Goal: Task Accomplishment & Management: Manage account settings

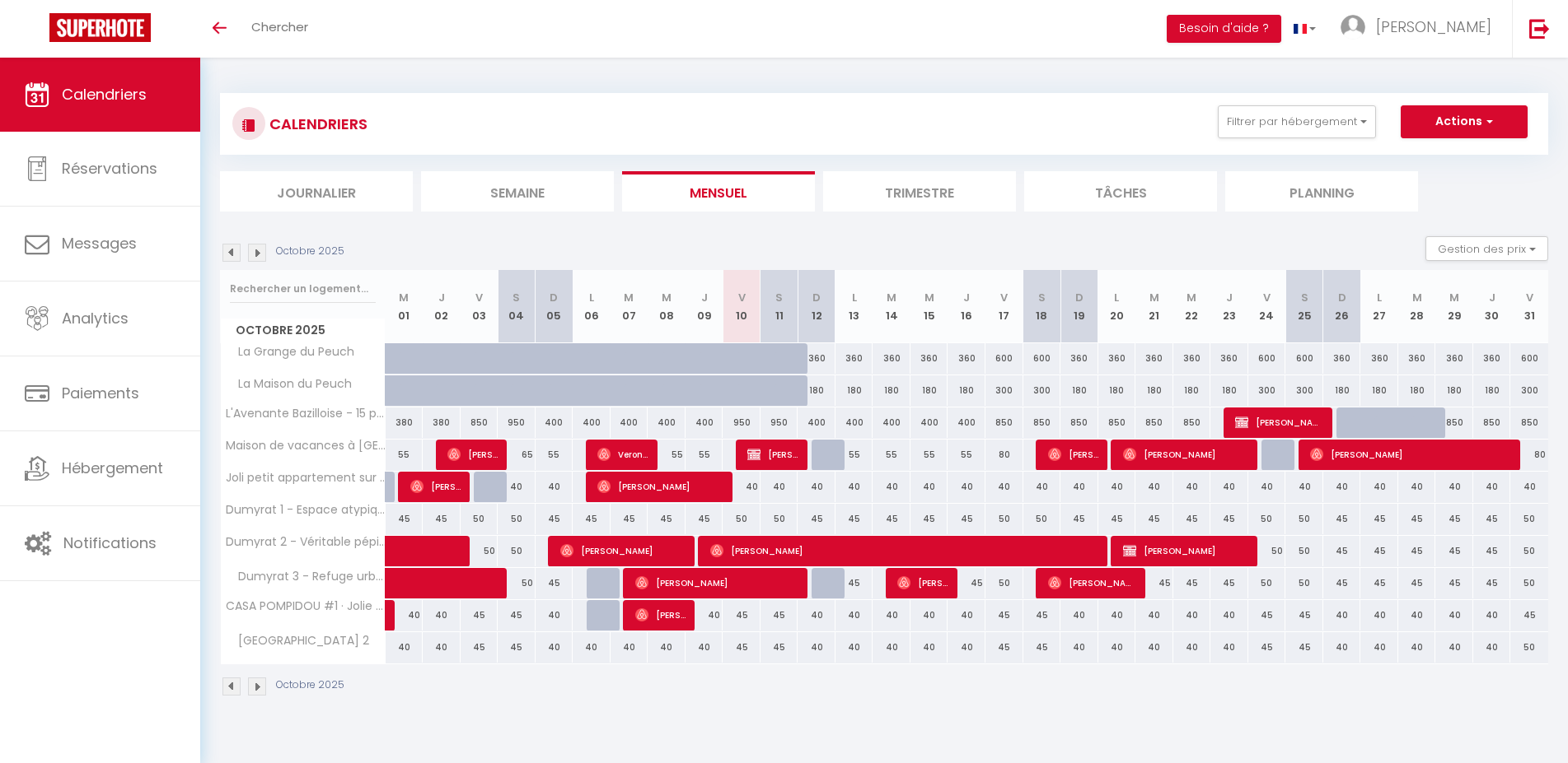
click at [260, 253] on img at bounding box center [257, 253] width 18 height 18
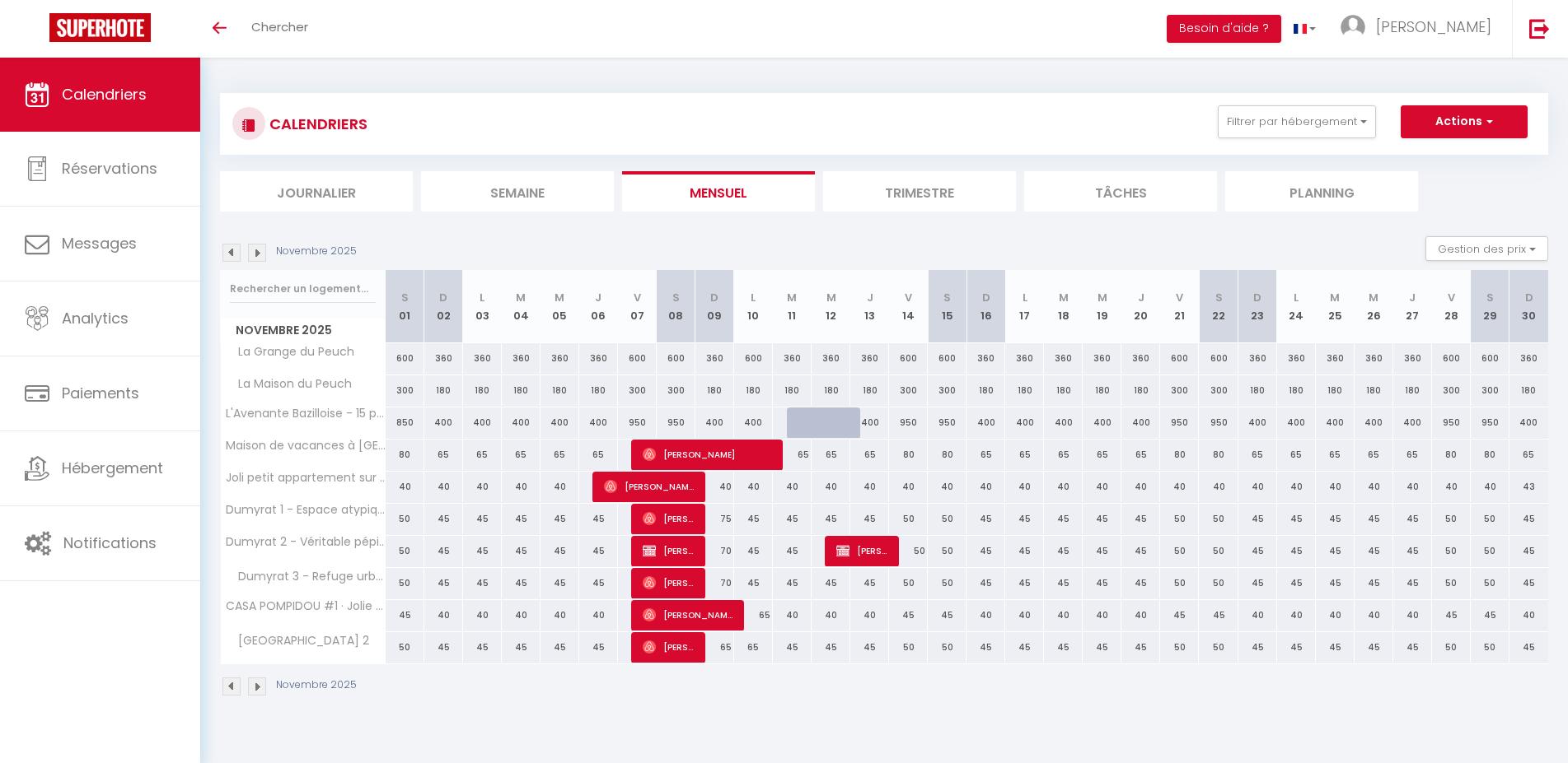
click at [260, 253] on img at bounding box center [257, 253] width 18 height 18
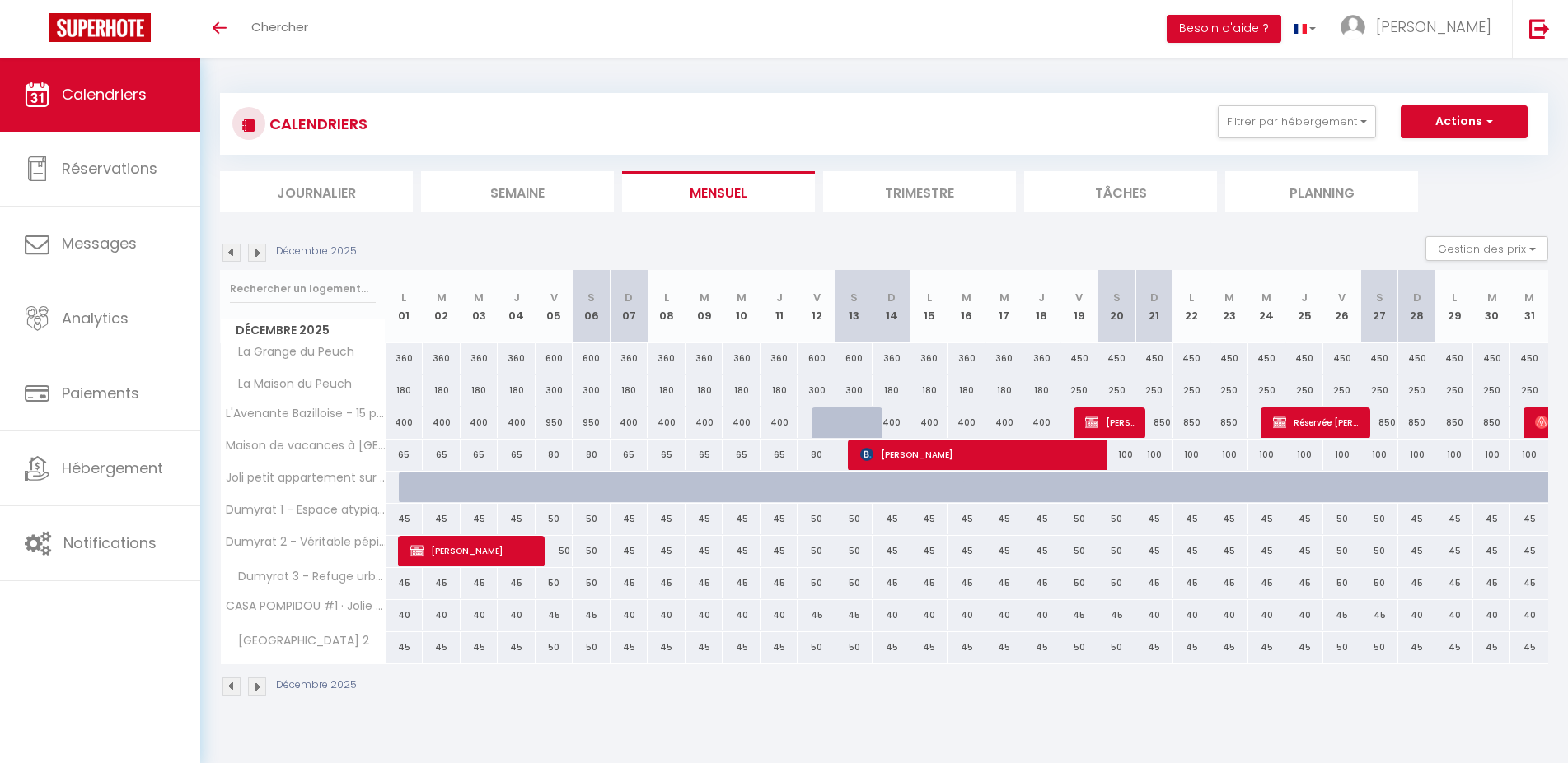
click at [260, 253] on img at bounding box center [257, 253] width 18 height 18
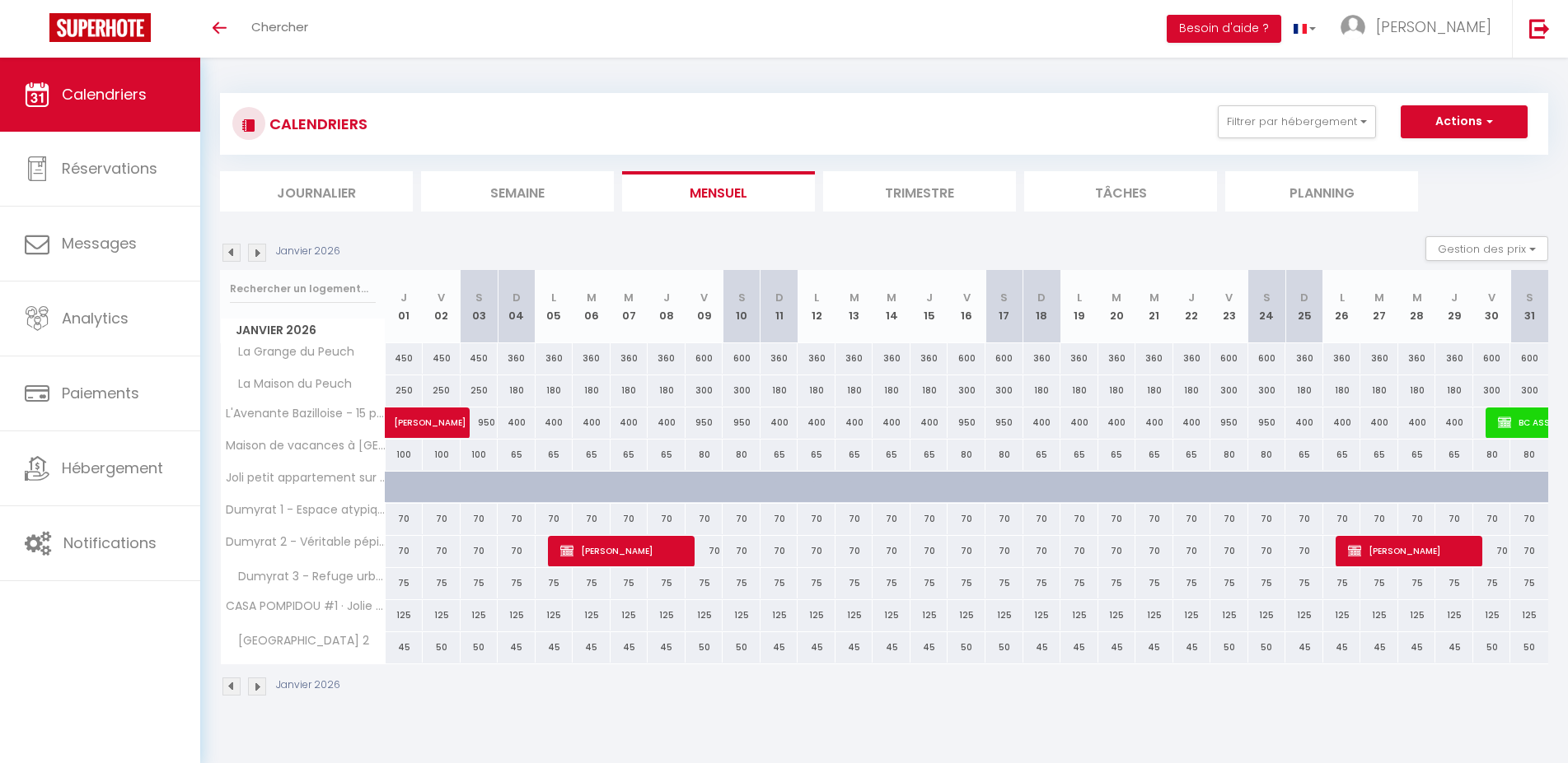
click at [260, 253] on img at bounding box center [257, 253] width 18 height 18
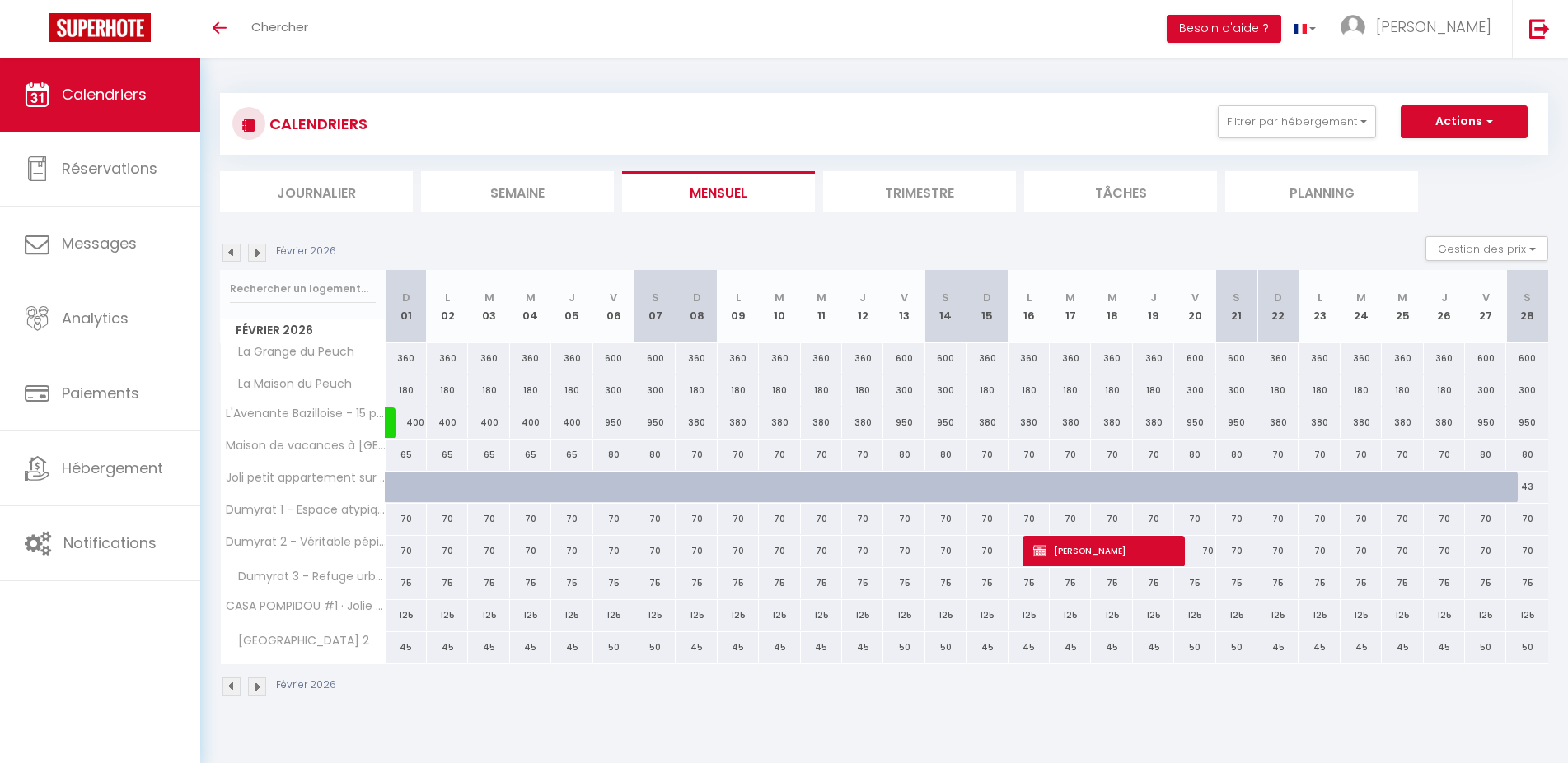
click at [260, 253] on img at bounding box center [257, 253] width 18 height 18
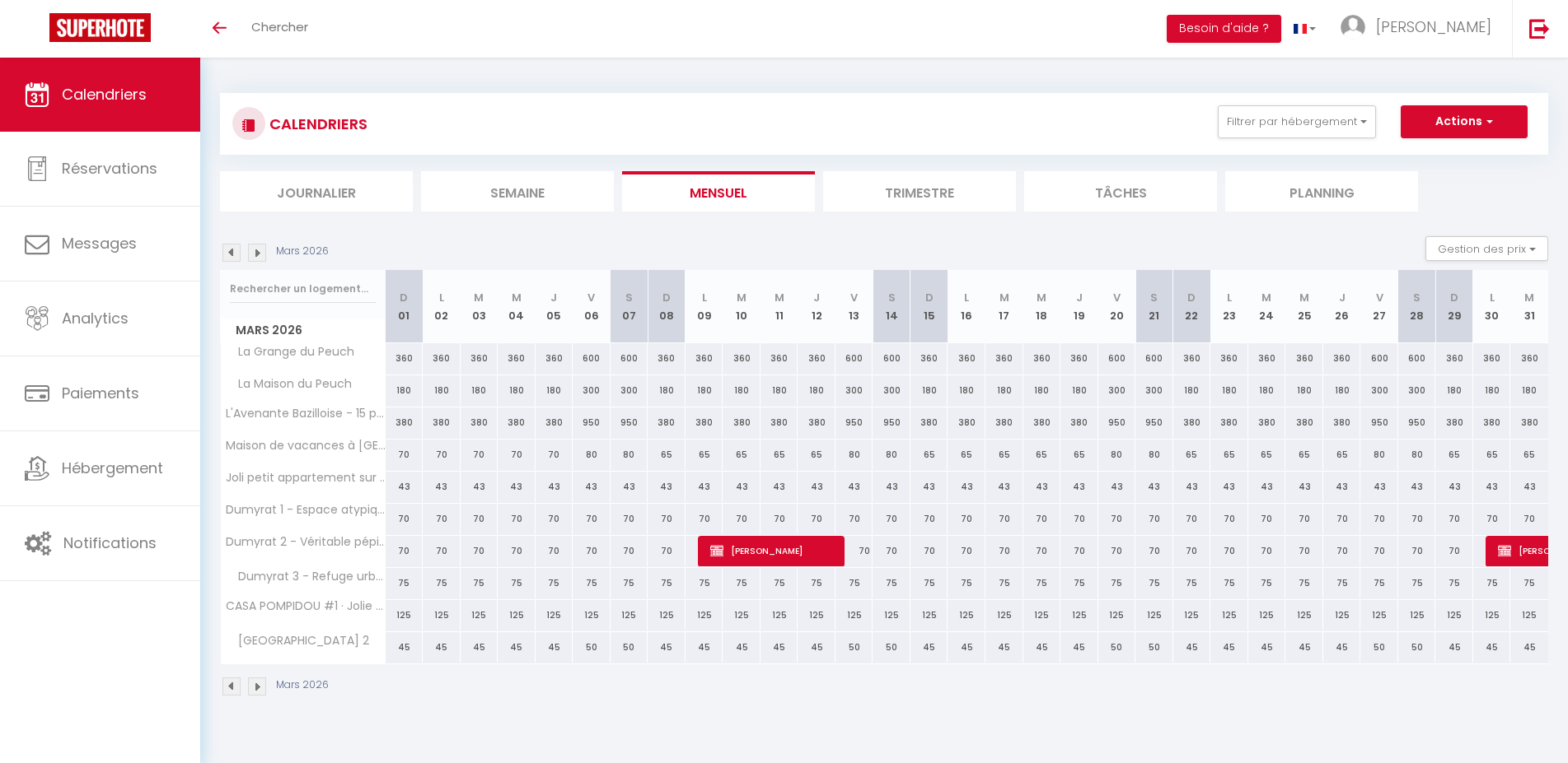
click at [260, 253] on img at bounding box center [257, 253] width 18 height 18
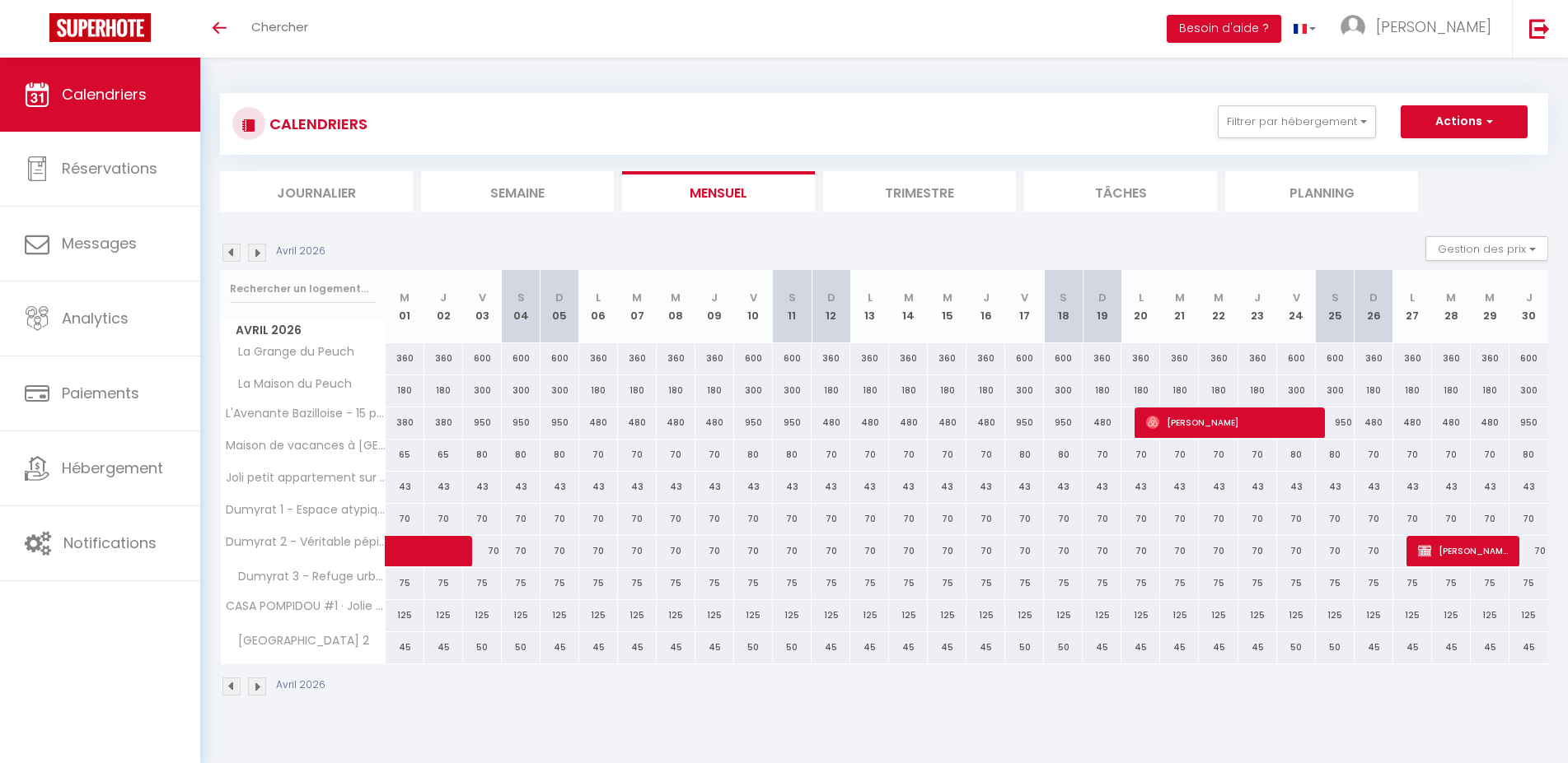
click at [260, 253] on img at bounding box center [257, 253] width 18 height 18
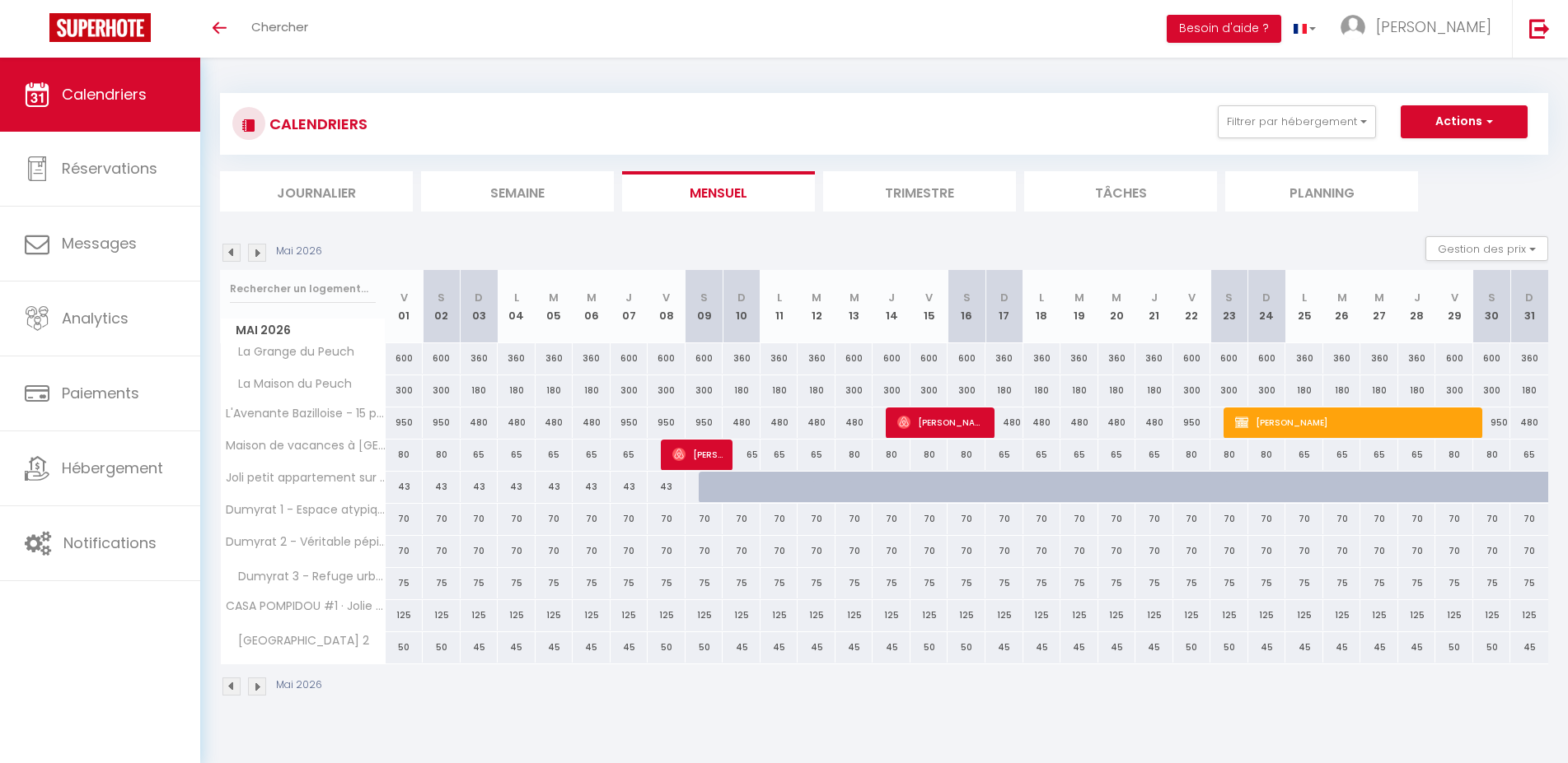
click at [260, 253] on img at bounding box center [257, 253] width 18 height 18
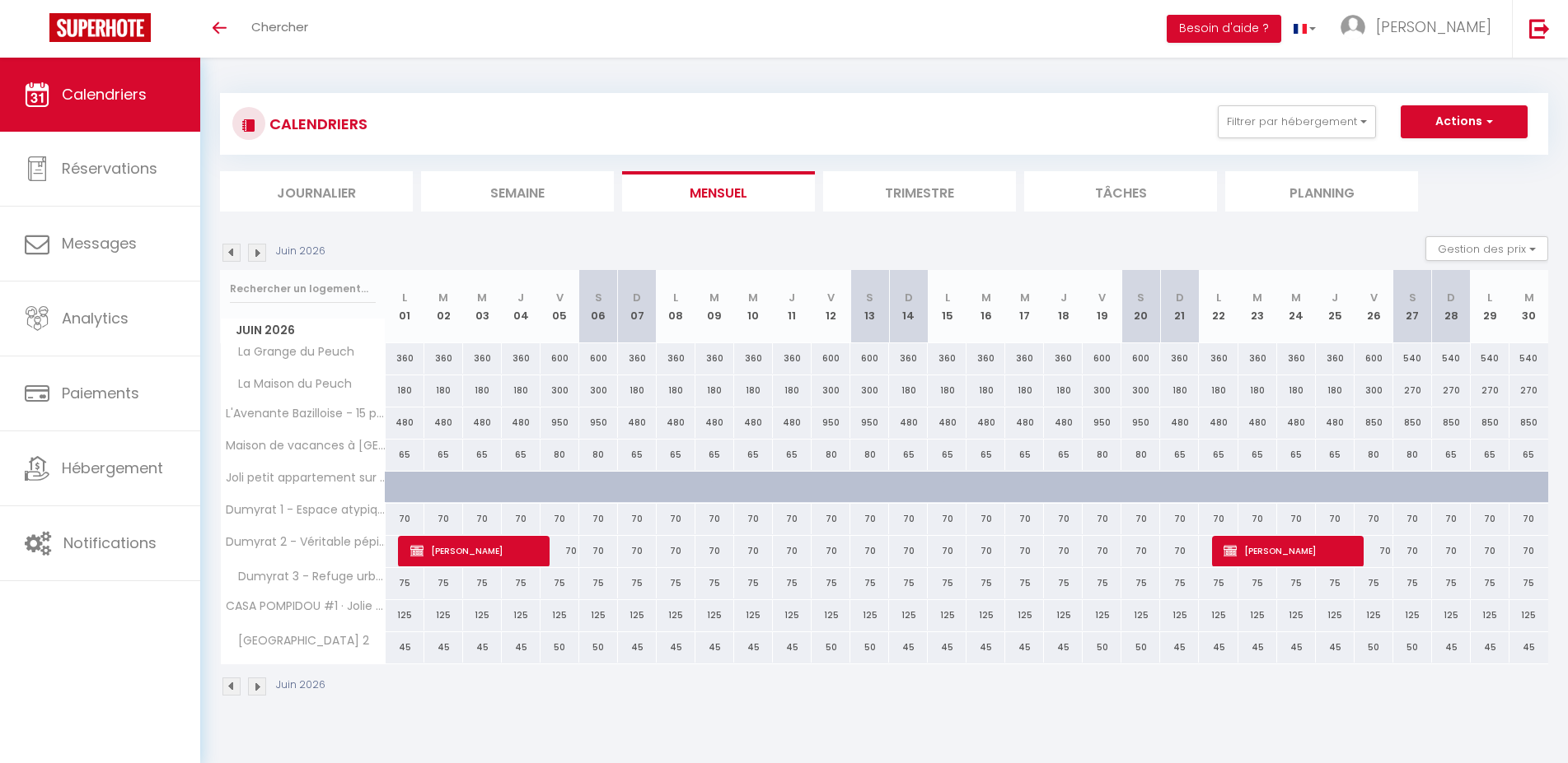
click at [260, 253] on img at bounding box center [257, 253] width 18 height 18
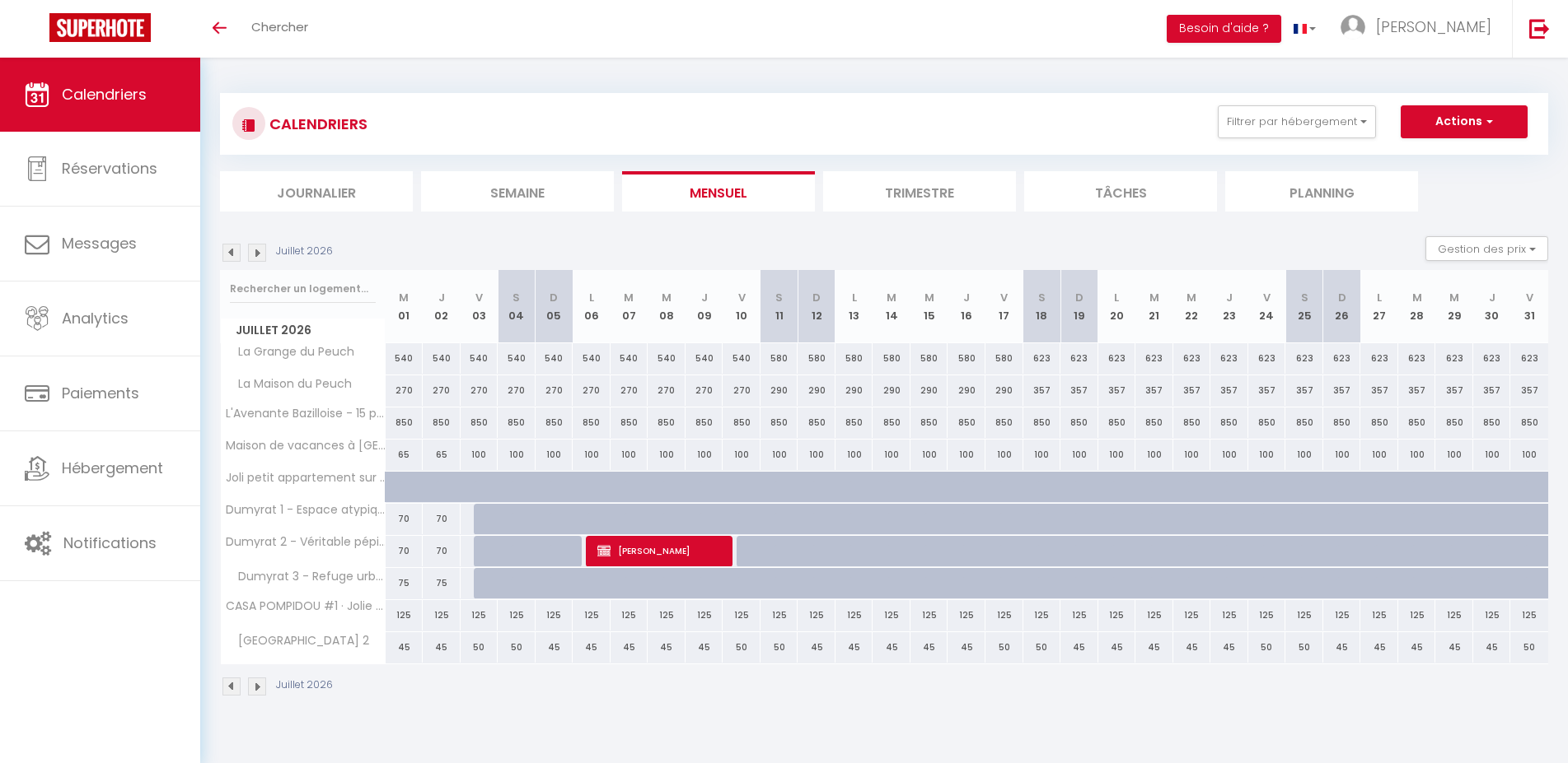
click at [260, 253] on img at bounding box center [257, 253] width 18 height 18
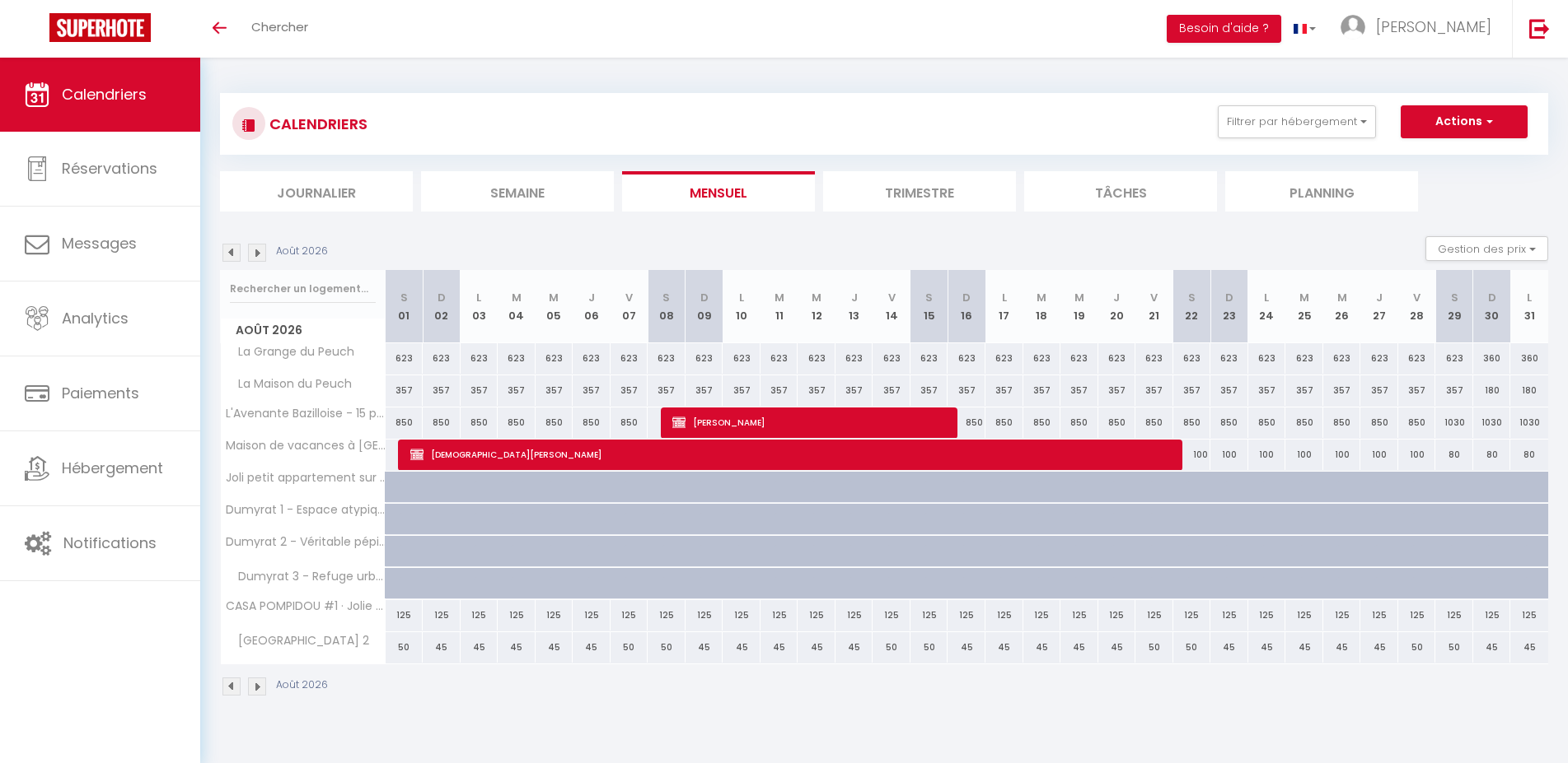
click at [260, 253] on img at bounding box center [257, 253] width 18 height 18
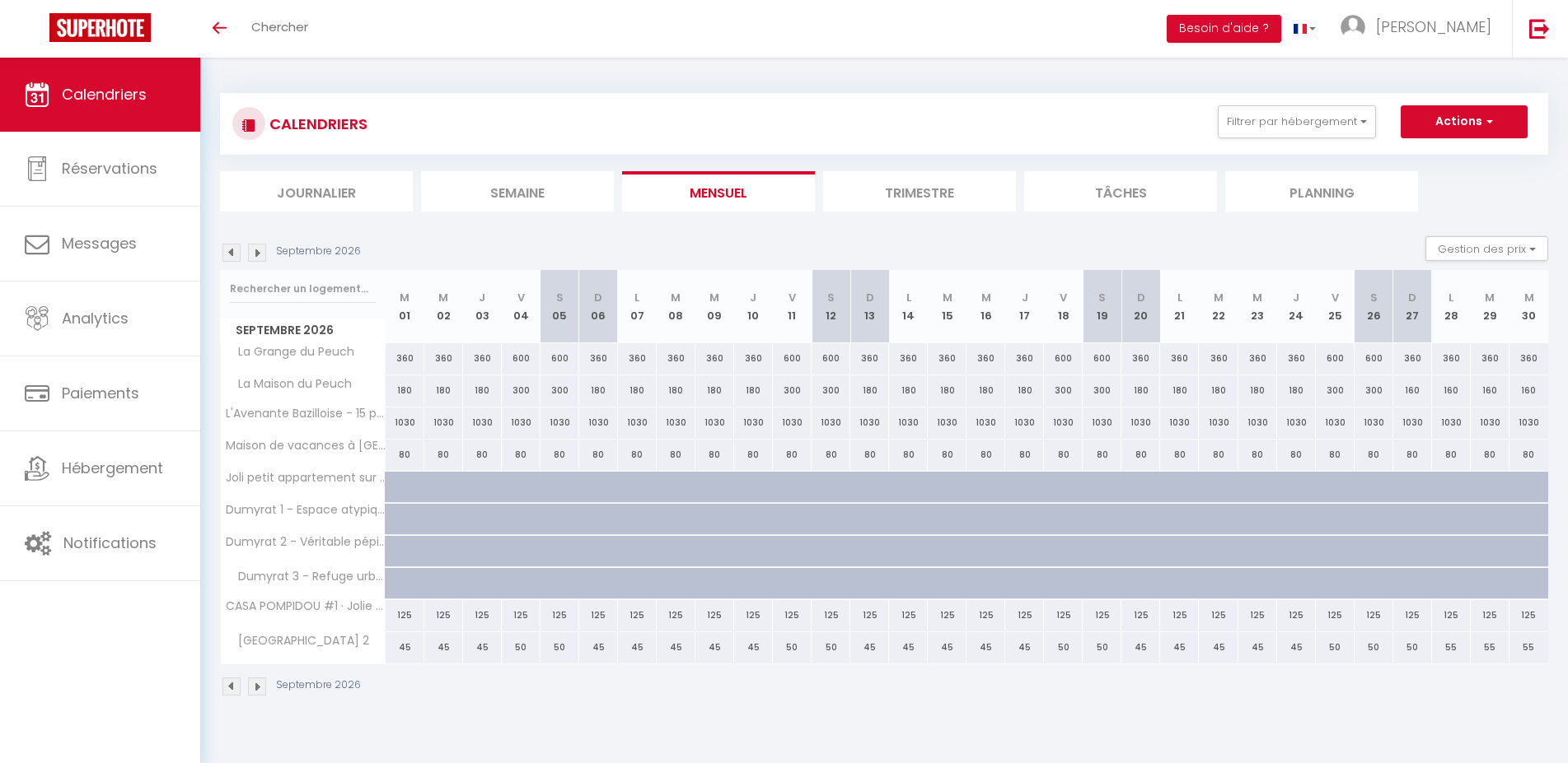
click at [232, 250] on img at bounding box center [231, 253] width 18 height 18
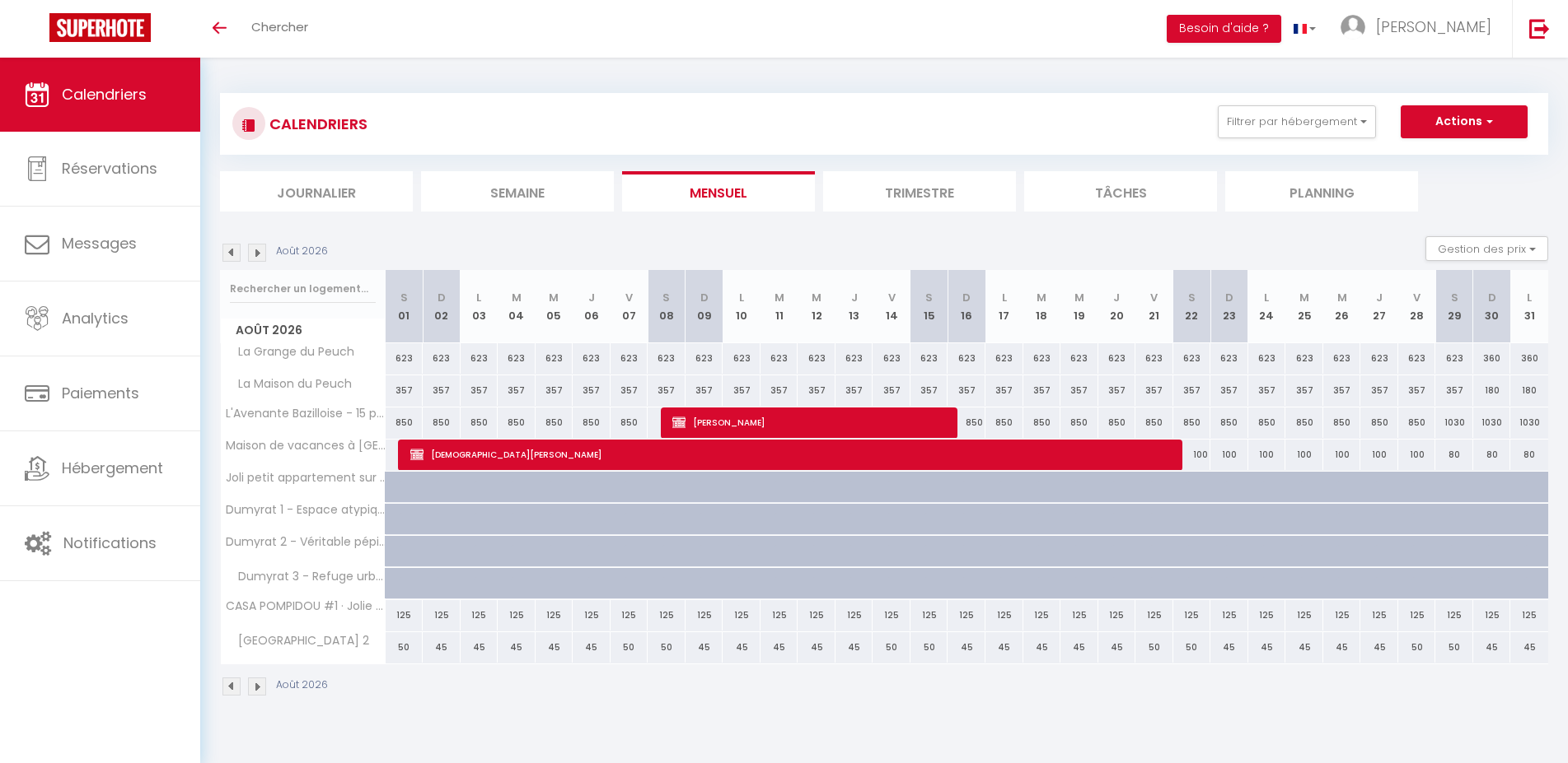
click at [258, 248] on img at bounding box center [257, 253] width 18 height 18
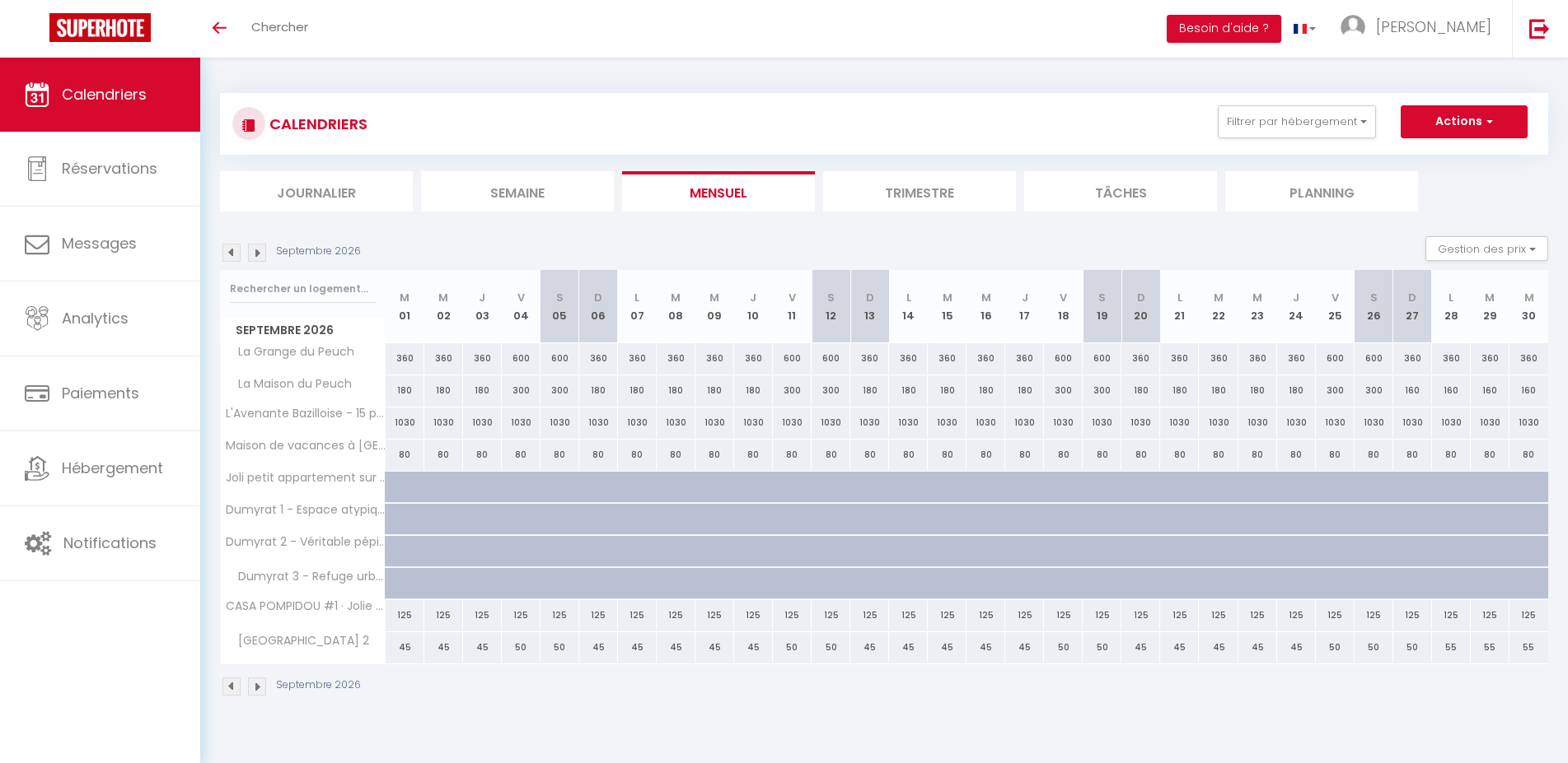
click at [233, 251] on img at bounding box center [231, 253] width 18 height 18
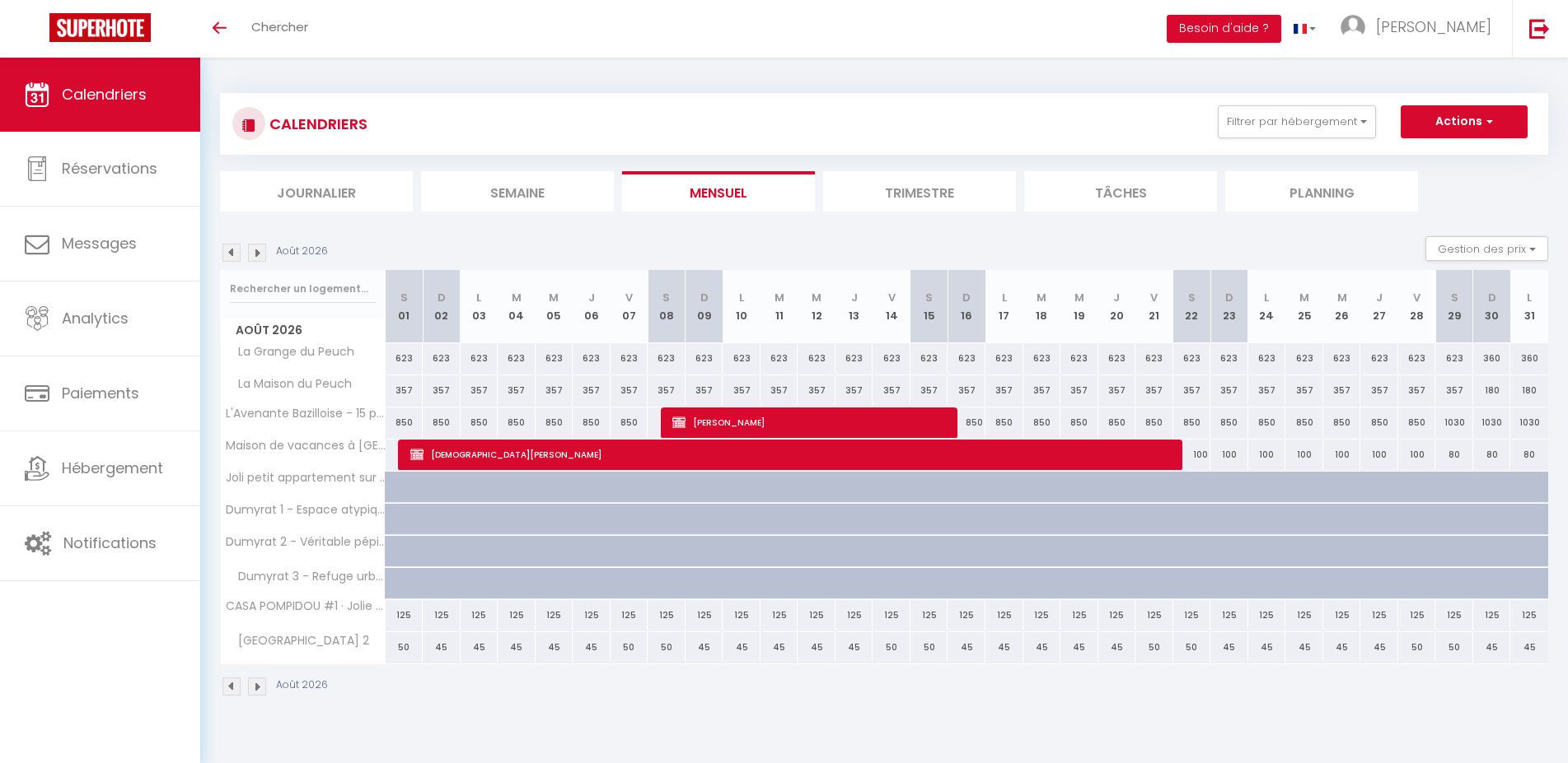
click at [233, 251] on img at bounding box center [231, 253] width 18 height 18
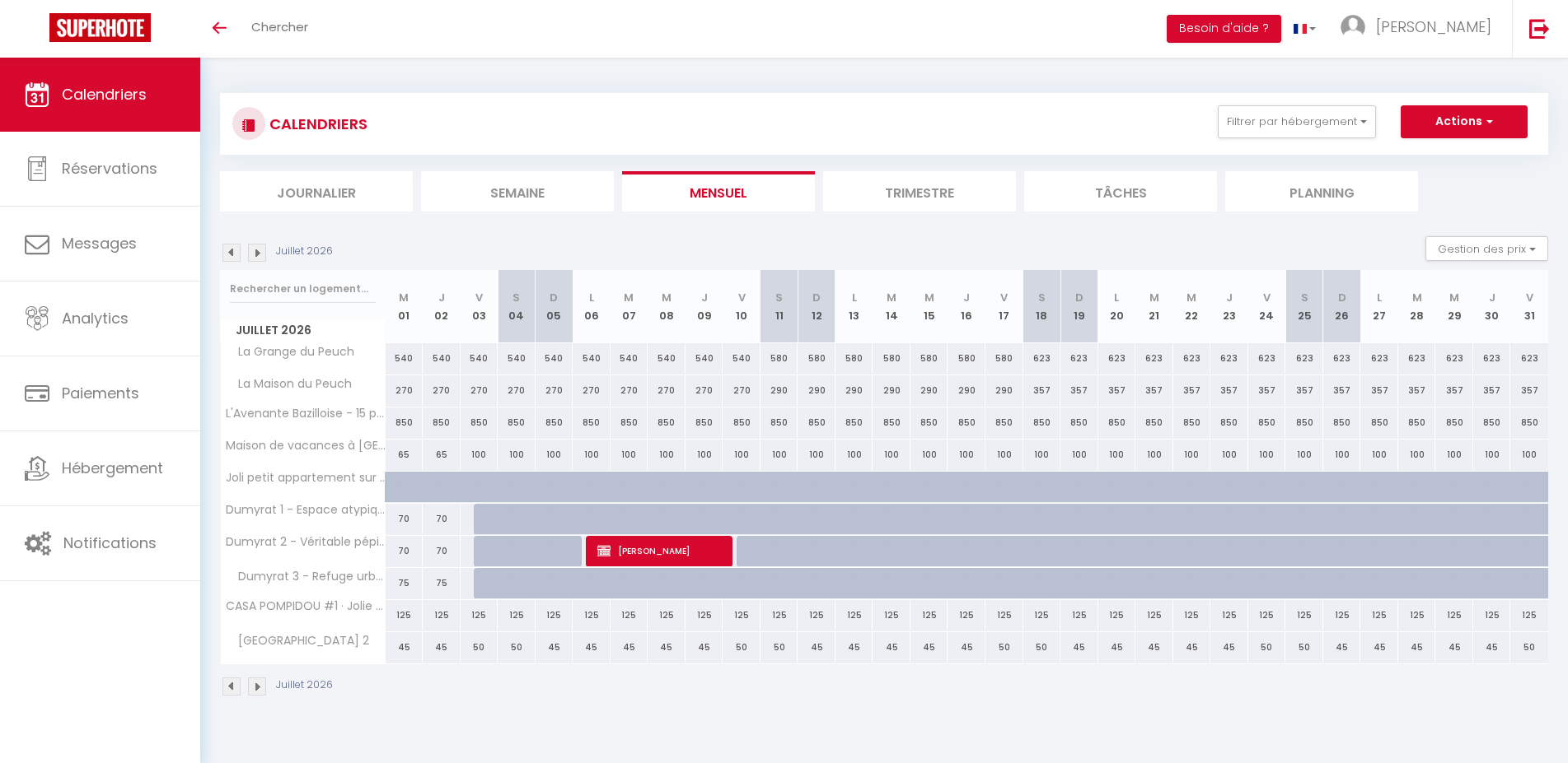
click at [338, 180] on li "Journalier" at bounding box center [315, 191] width 192 height 40
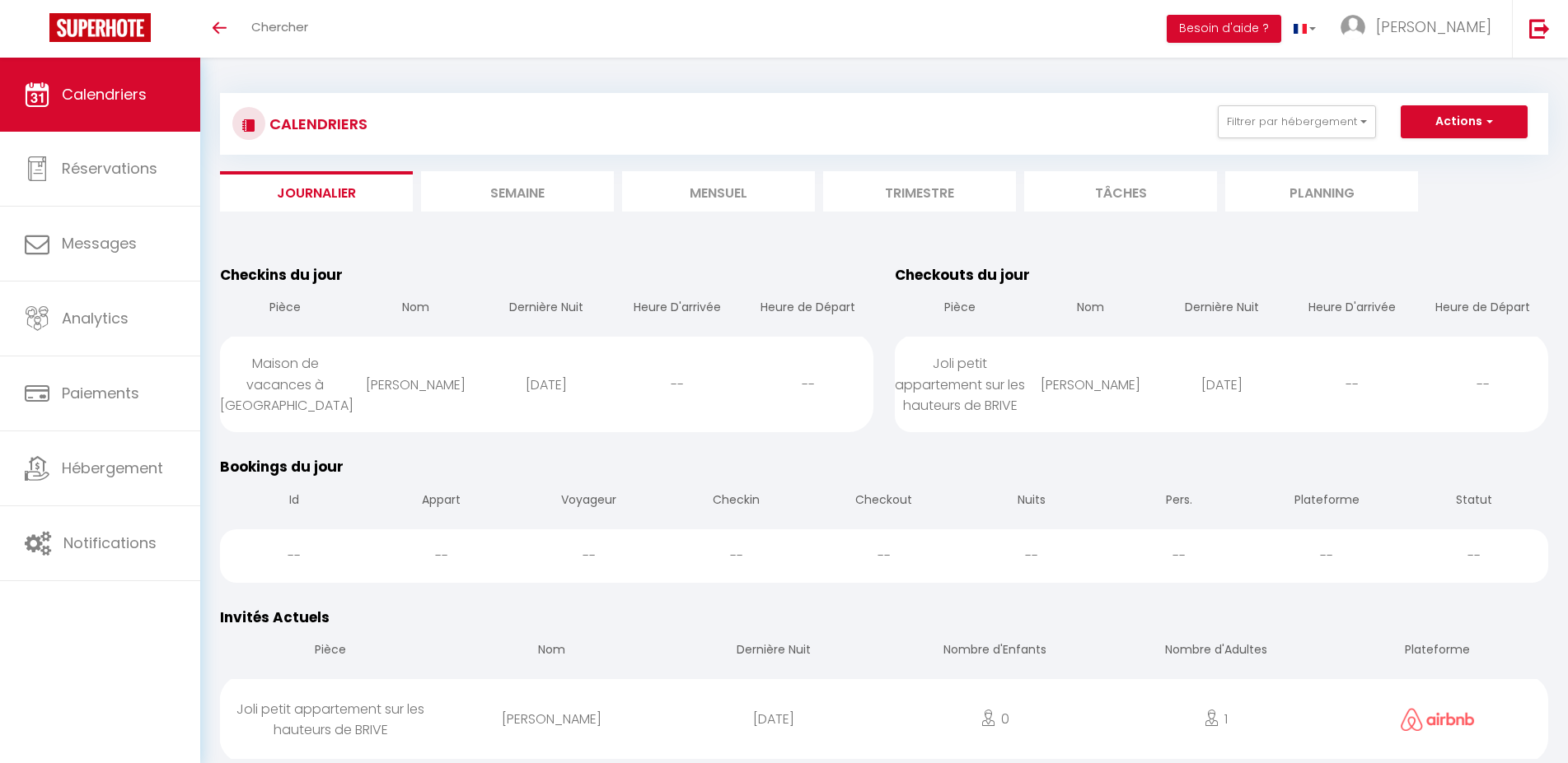
click at [504, 198] on li "Semaine" at bounding box center [517, 191] width 192 height 40
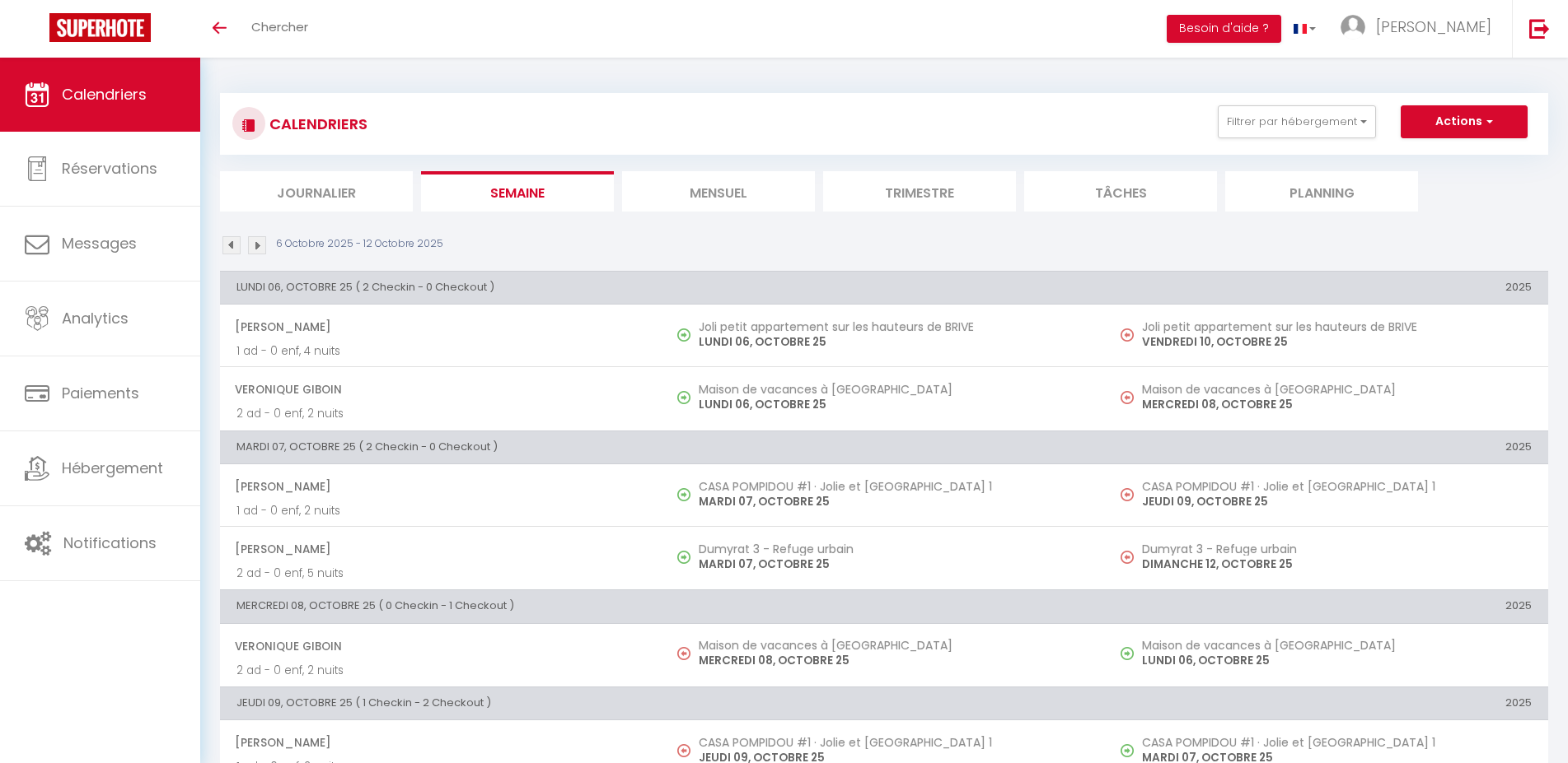
click at [710, 191] on li "Mensuel" at bounding box center [718, 191] width 192 height 40
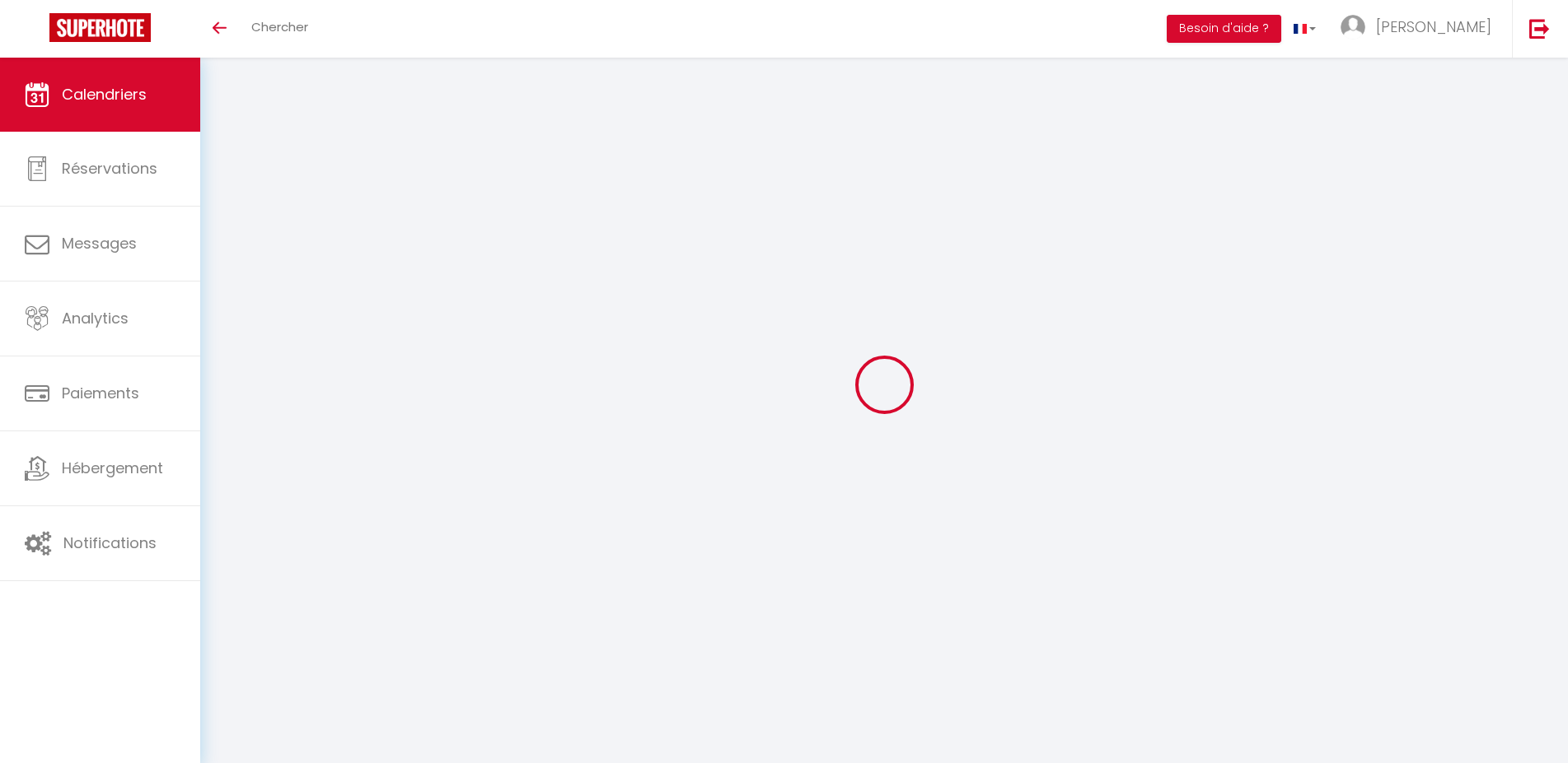
select select
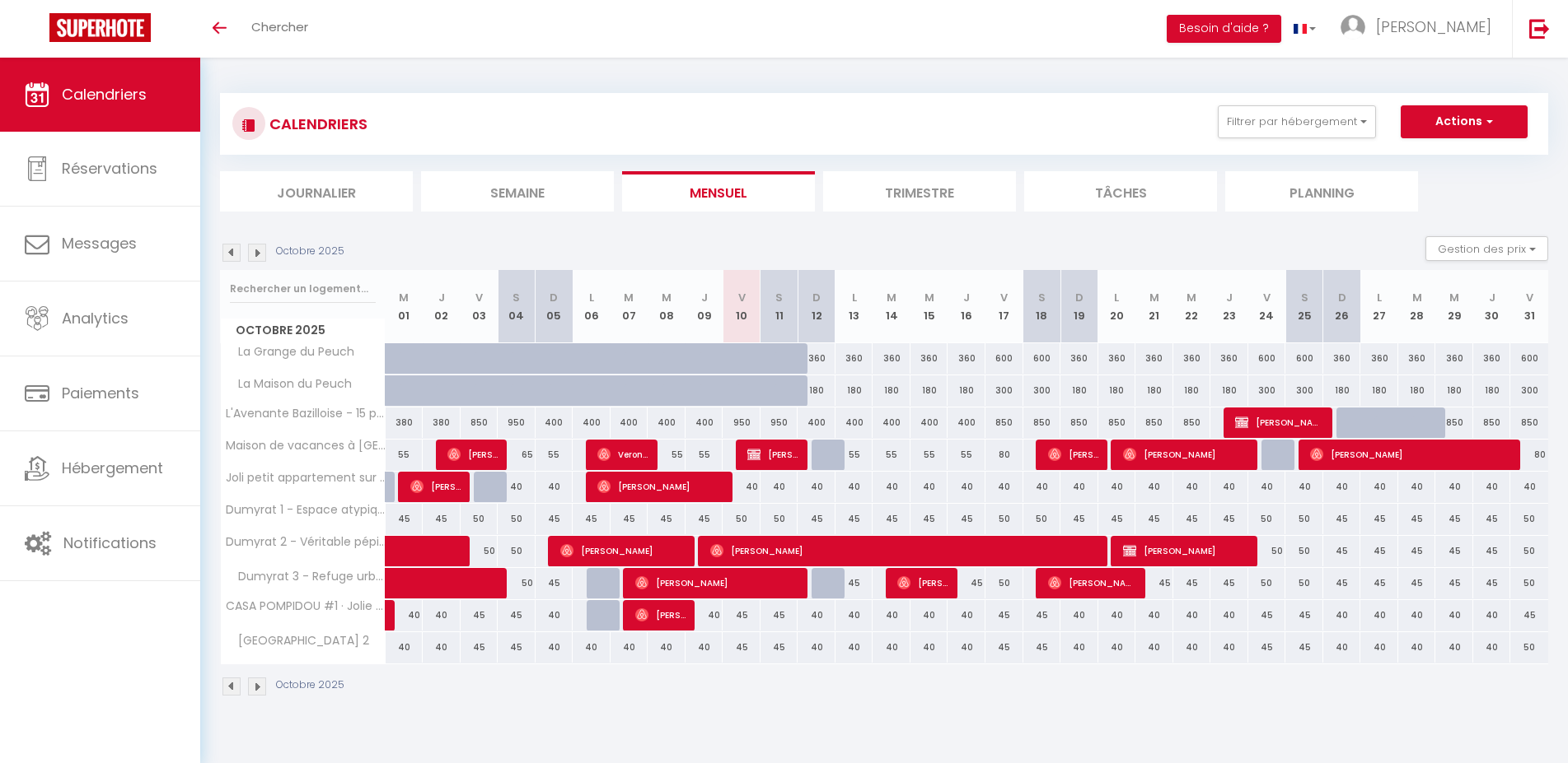
click at [784, 453] on span "[PERSON_NAME]" at bounding box center [772, 455] width 50 height 32
select select "KO"
select select "0"
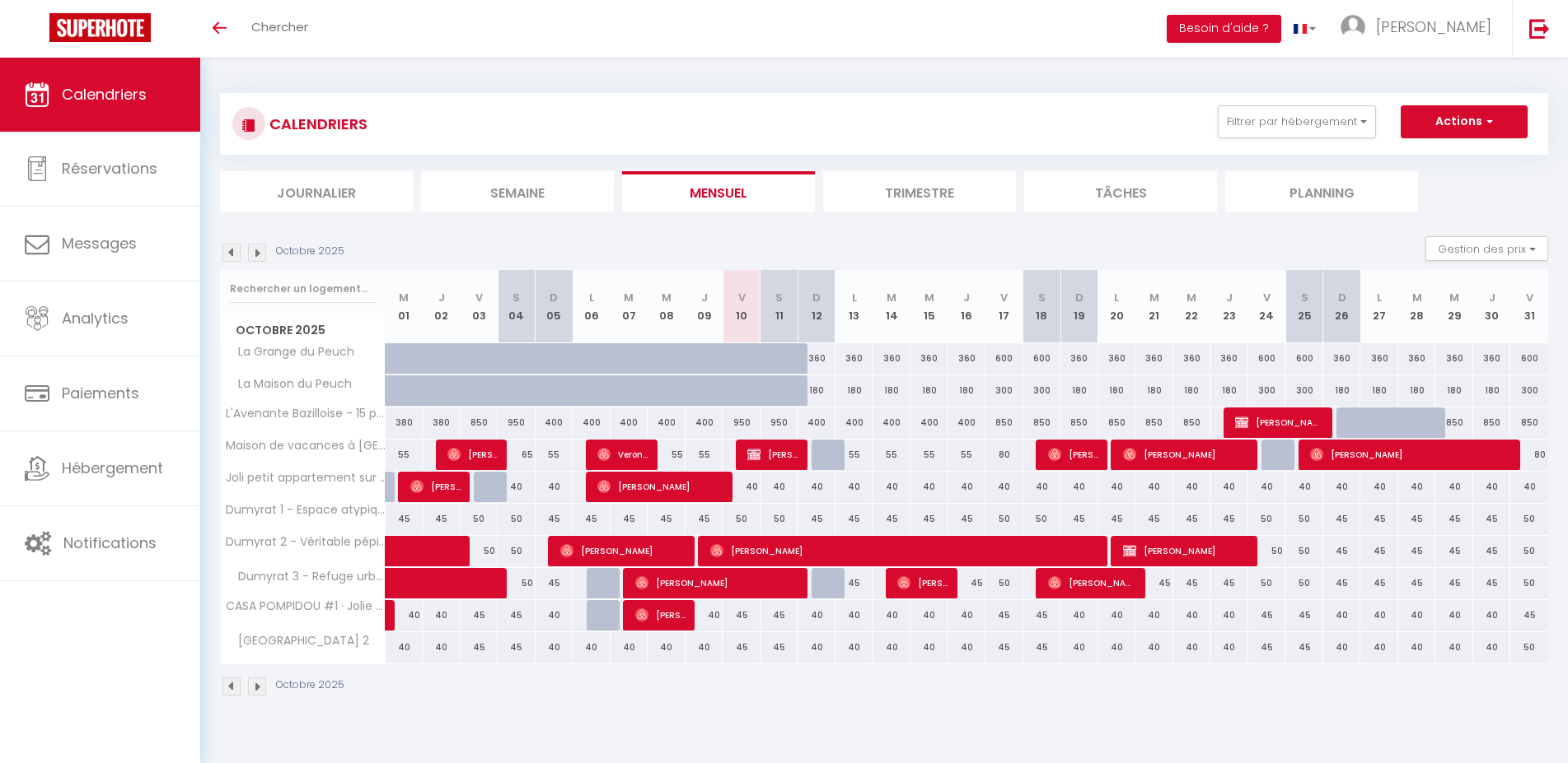
select select "1"
select select
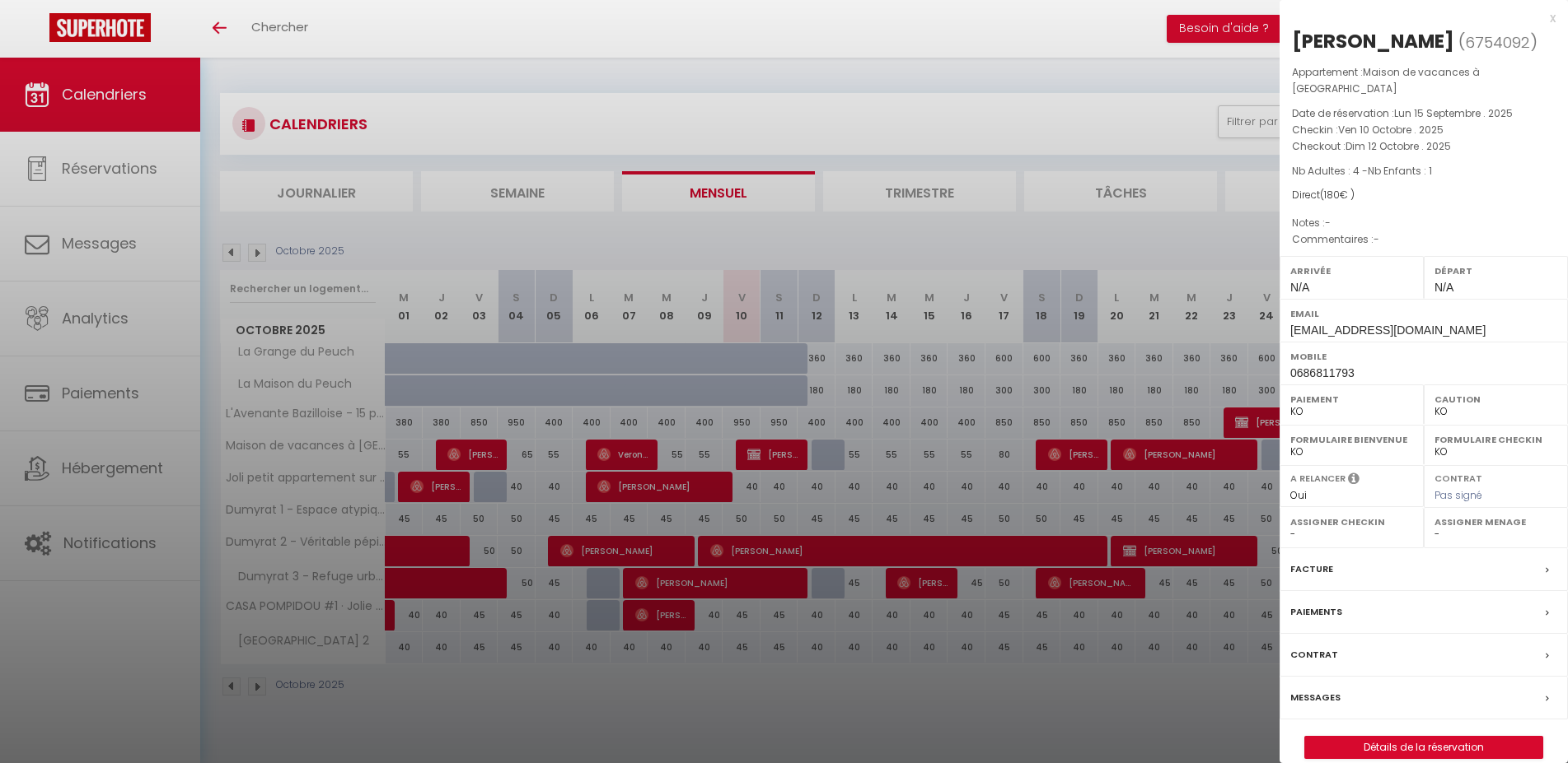
click at [1555, 21] on div "x" at bounding box center [1417, 18] width 276 height 20
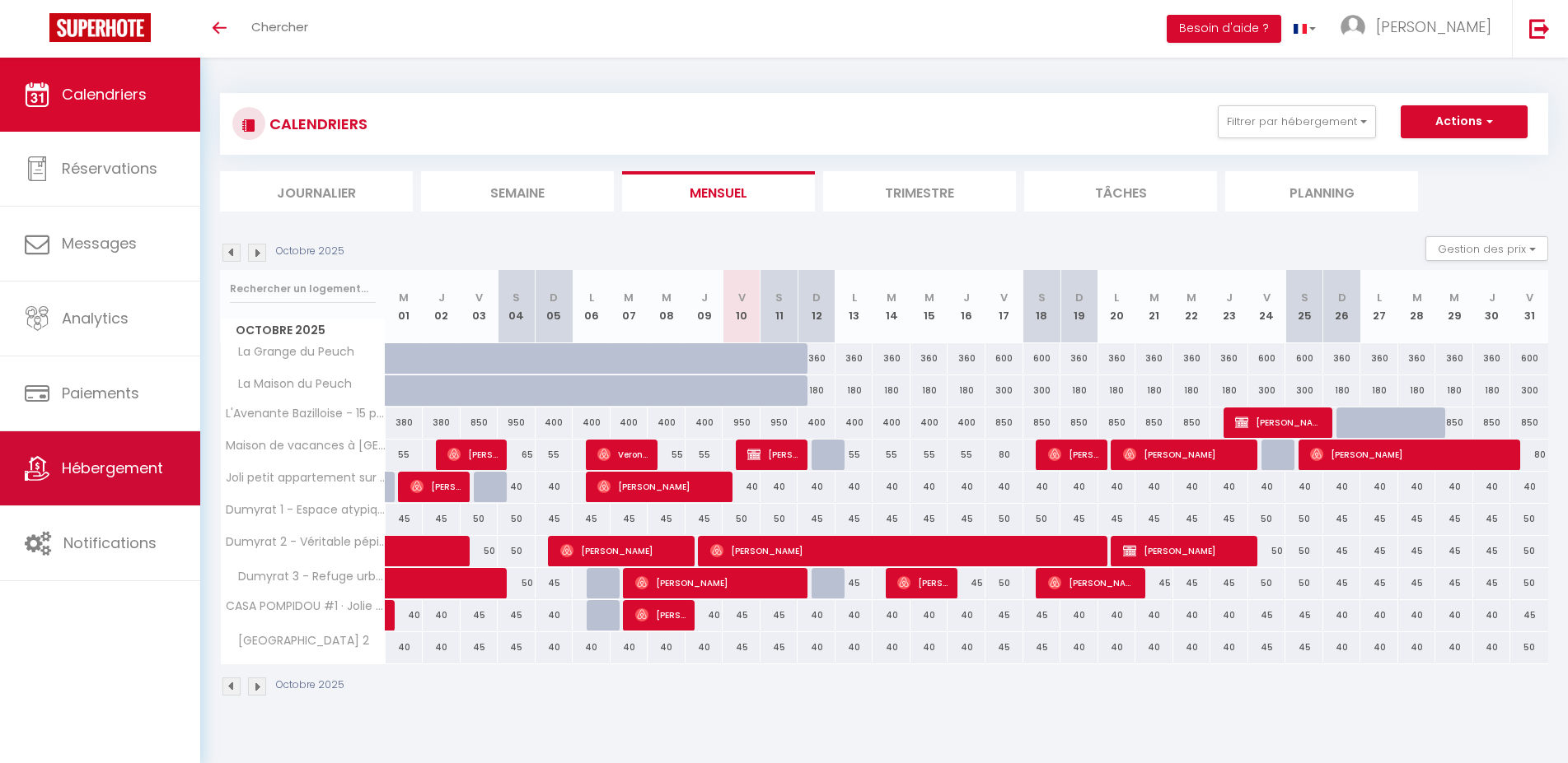
click at [112, 468] on span "Hébergement" at bounding box center [112, 467] width 101 height 20
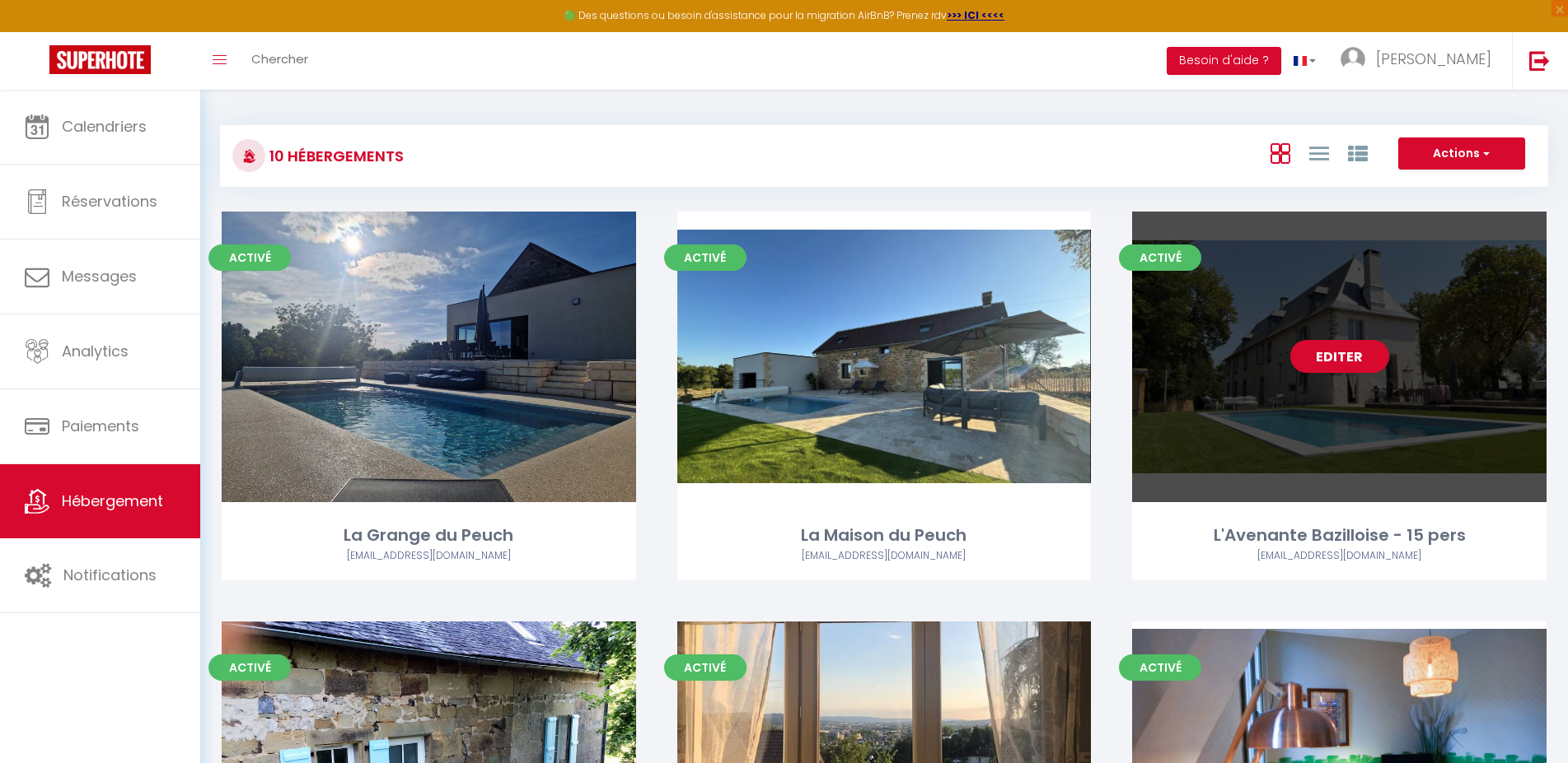
click at [1288, 320] on div "Editer" at bounding box center [1340, 356] width 415 height 291
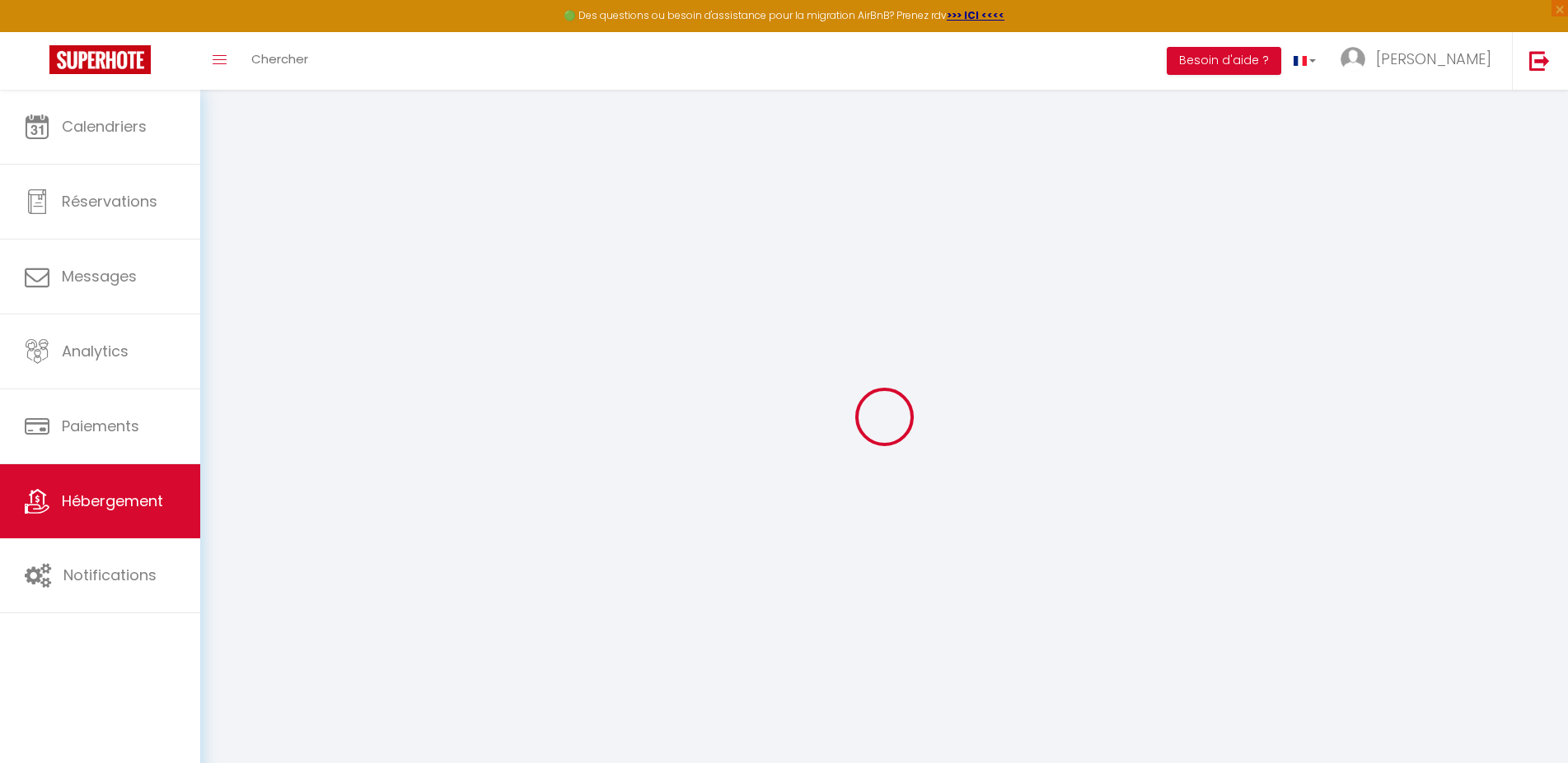
select select
checkbox input "false"
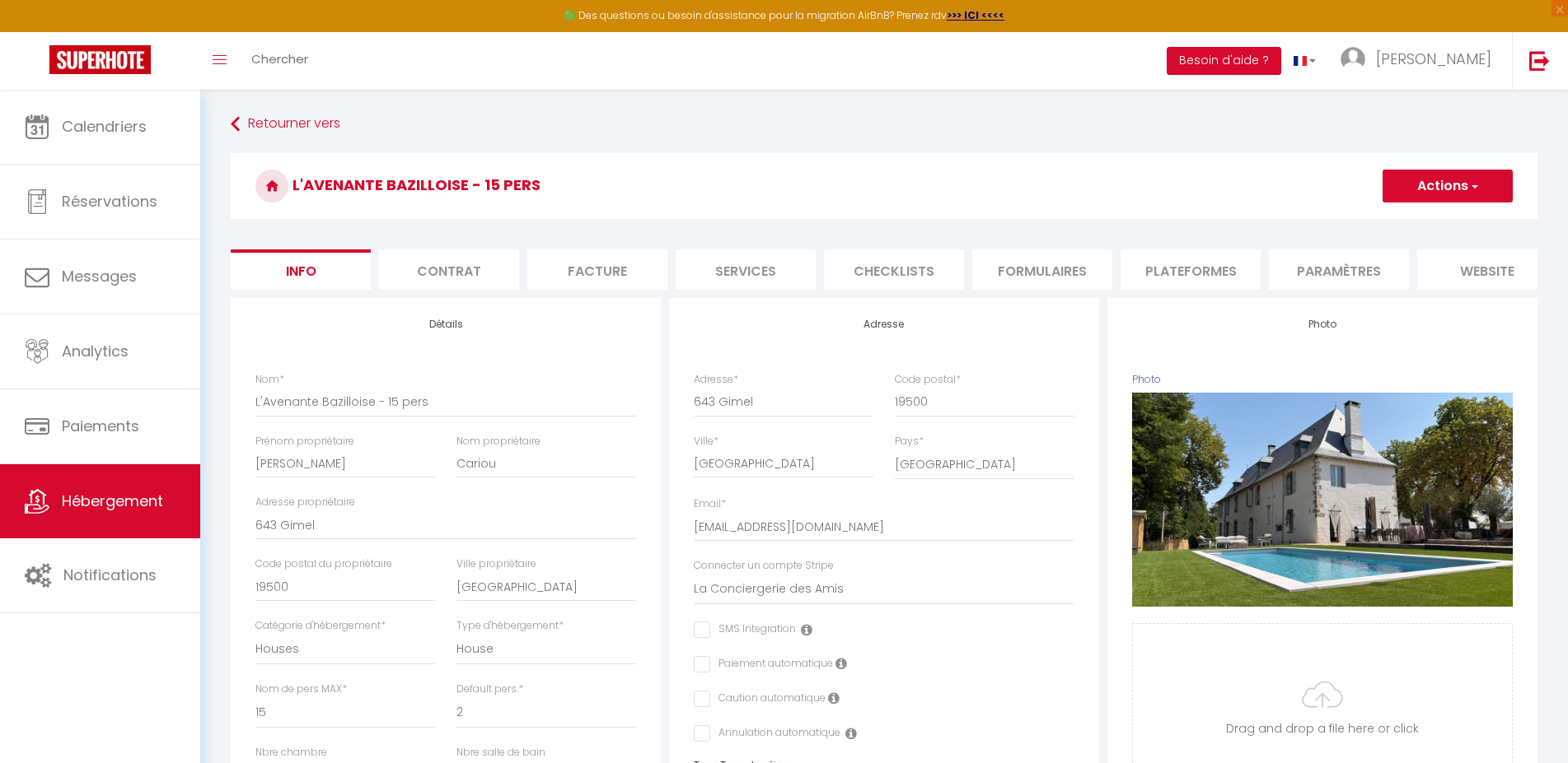
select select
checkbox input "false"
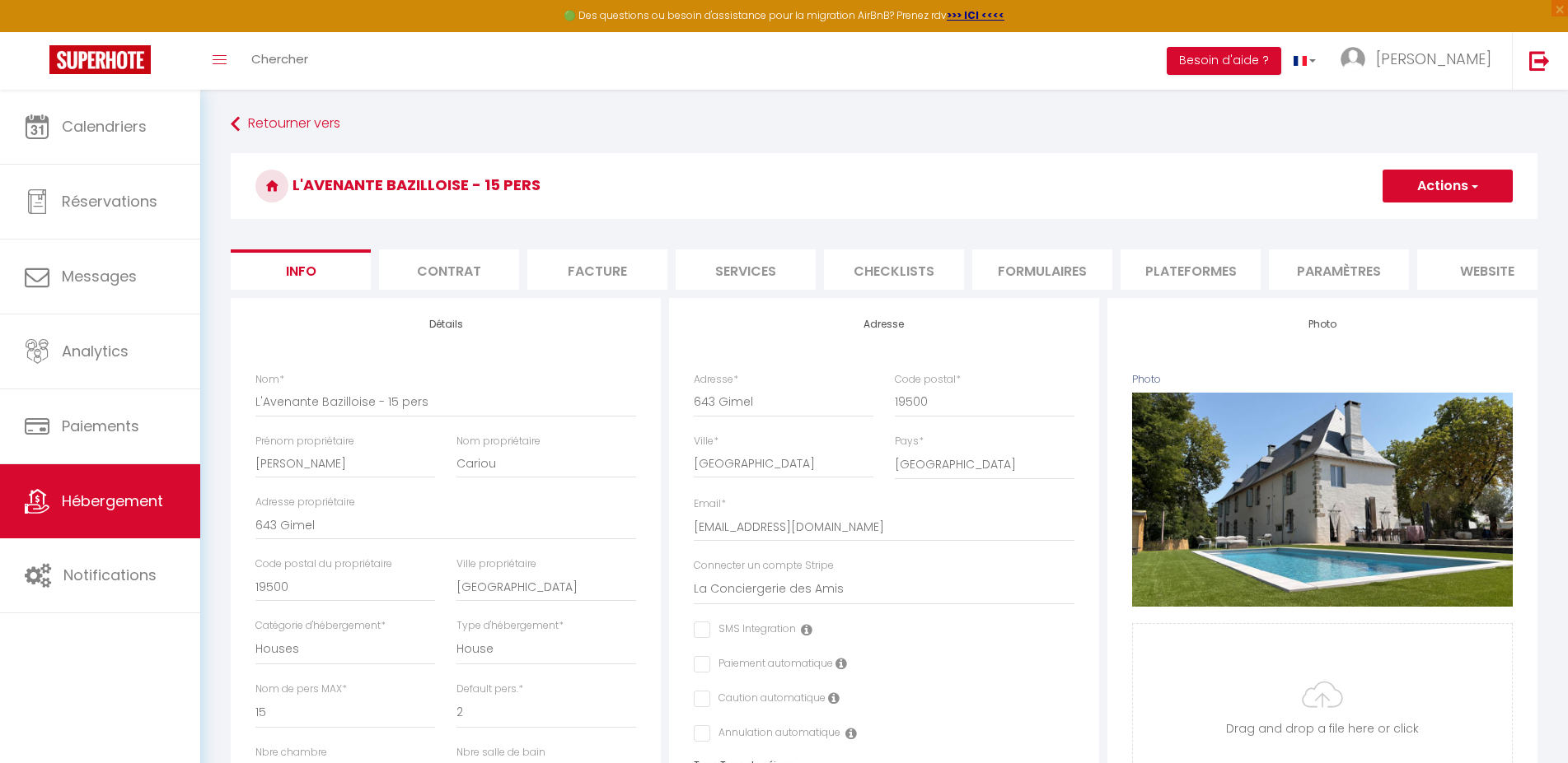
click at [422, 285] on li "Contrat" at bounding box center [448, 270] width 140 height 40
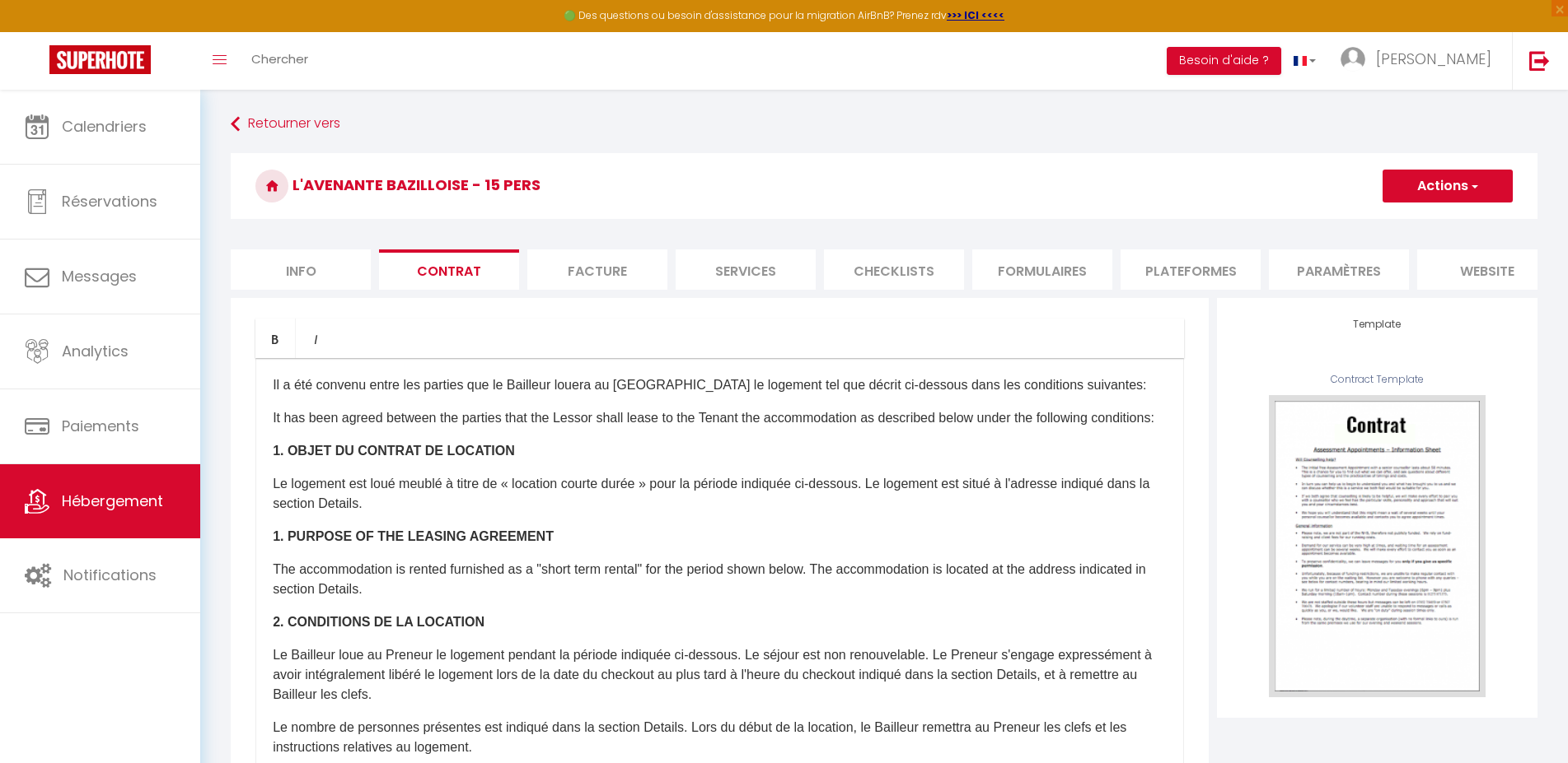
click at [1483, 179] on button "Actions" at bounding box center [1448, 186] width 130 height 33
click at [1412, 244] on link "Sauvegarder en tant que modèle" at bounding box center [1398, 243] width 226 height 21
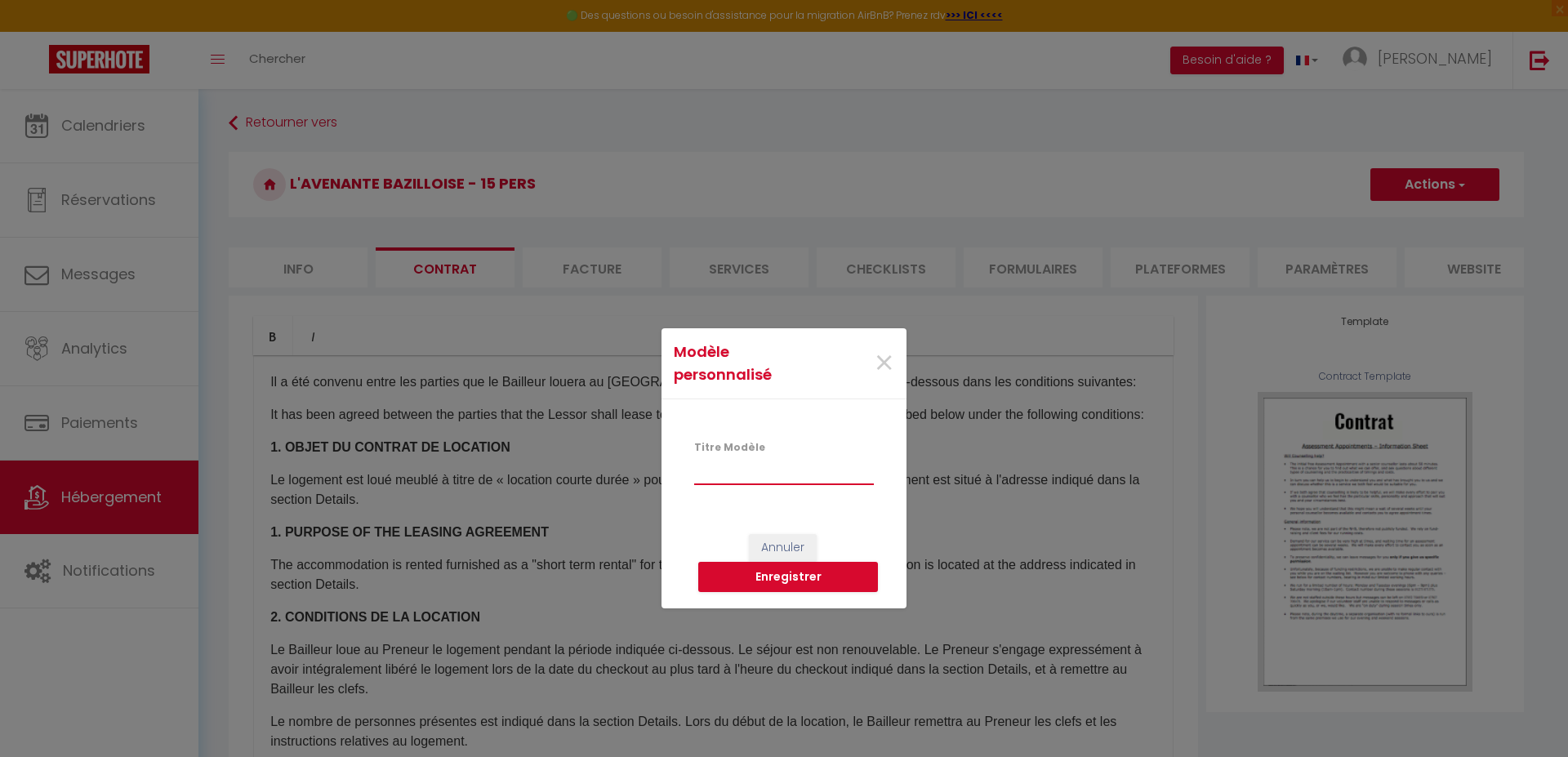
click at [781, 460] on input "Titre Modèle" at bounding box center [784, 470] width 179 height 30
type input "Contrat base maison"
click at [791, 578] on button "Enregistrer" at bounding box center [788, 578] width 179 height 31
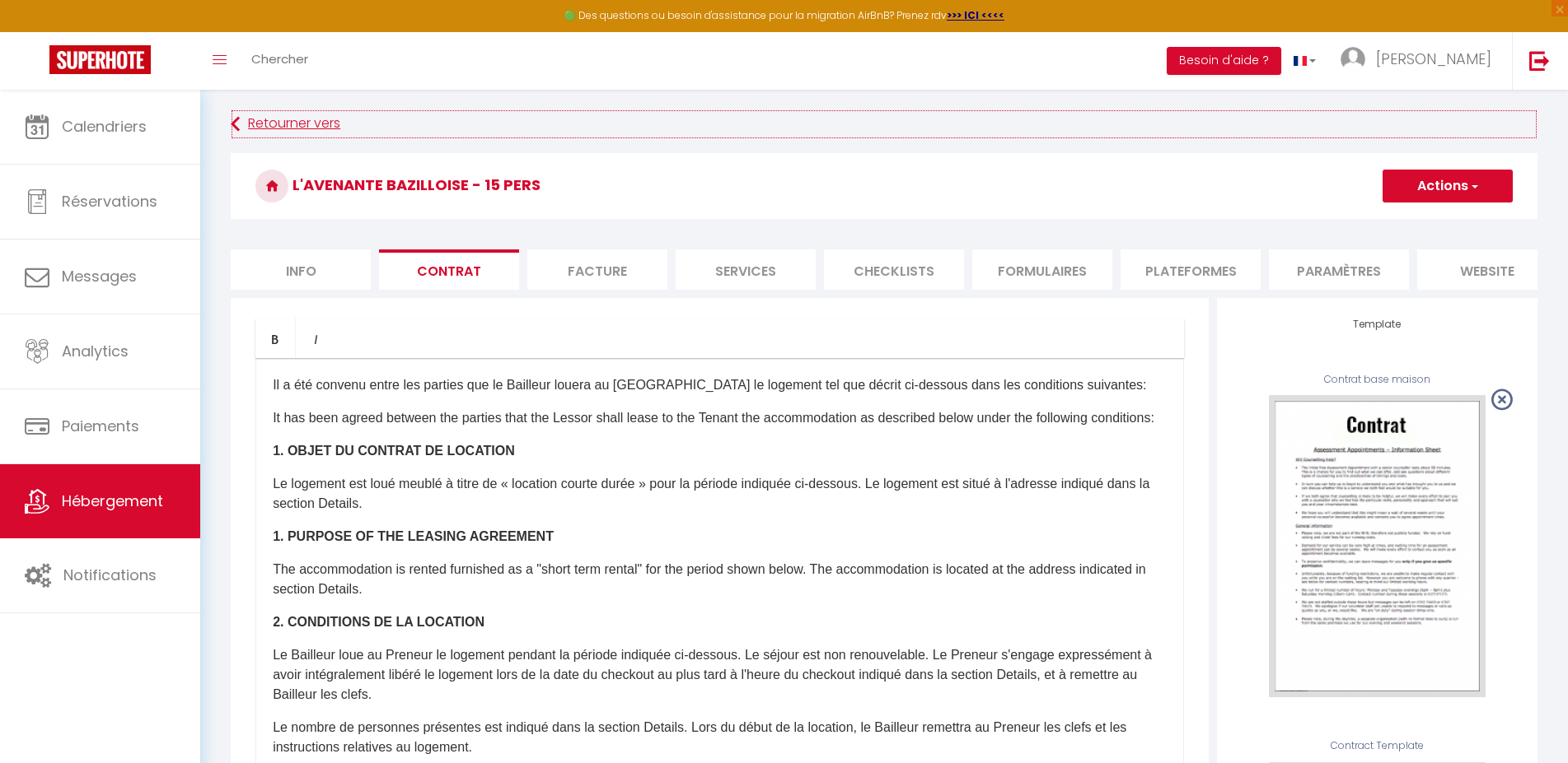
click at [287, 119] on link "Retourner vers" at bounding box center [884, 125] width 1306 height 30
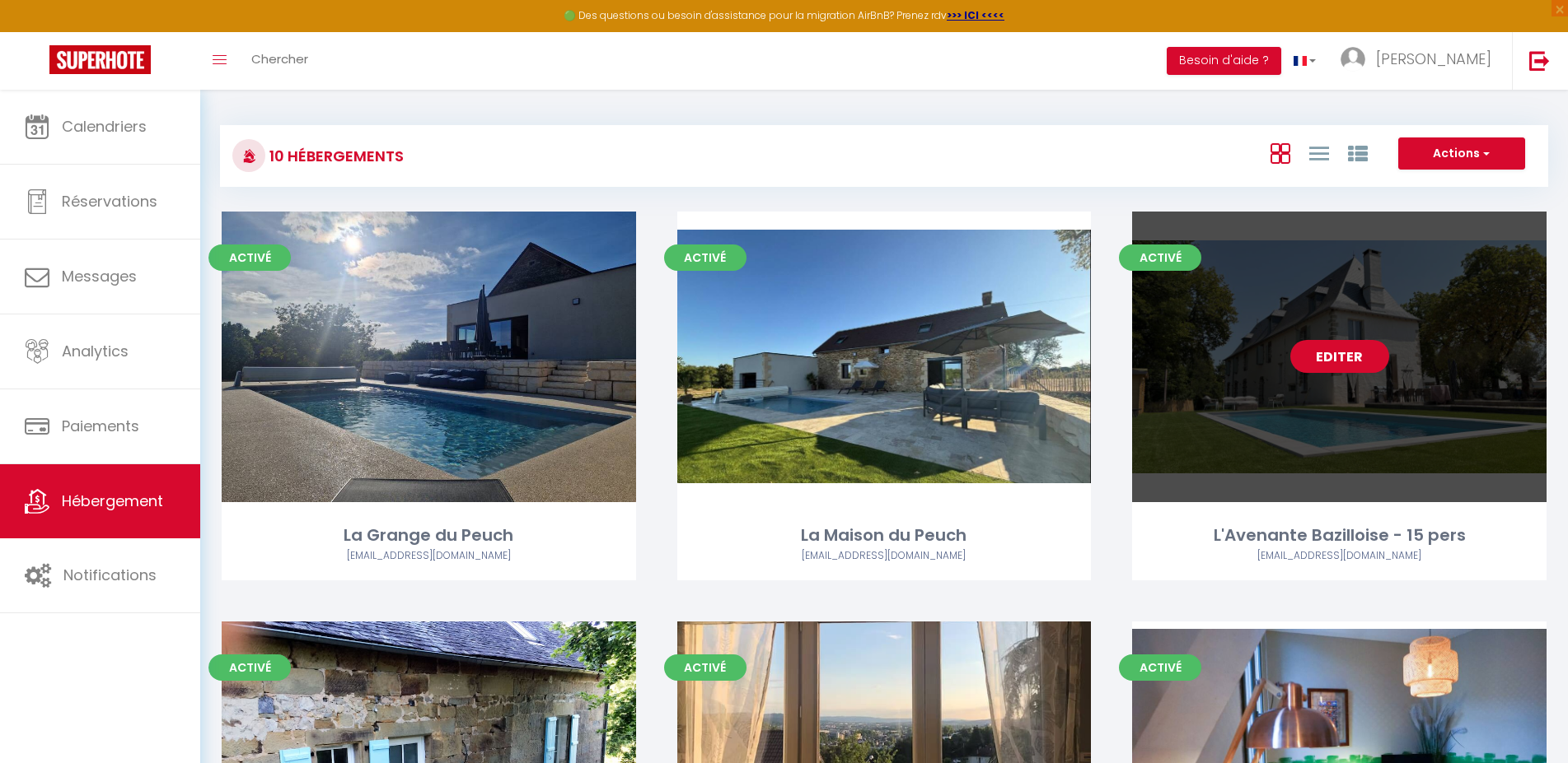
click at [1356, 347] on link "Editer" at bounding box center [1340, 356] width 99 height 33
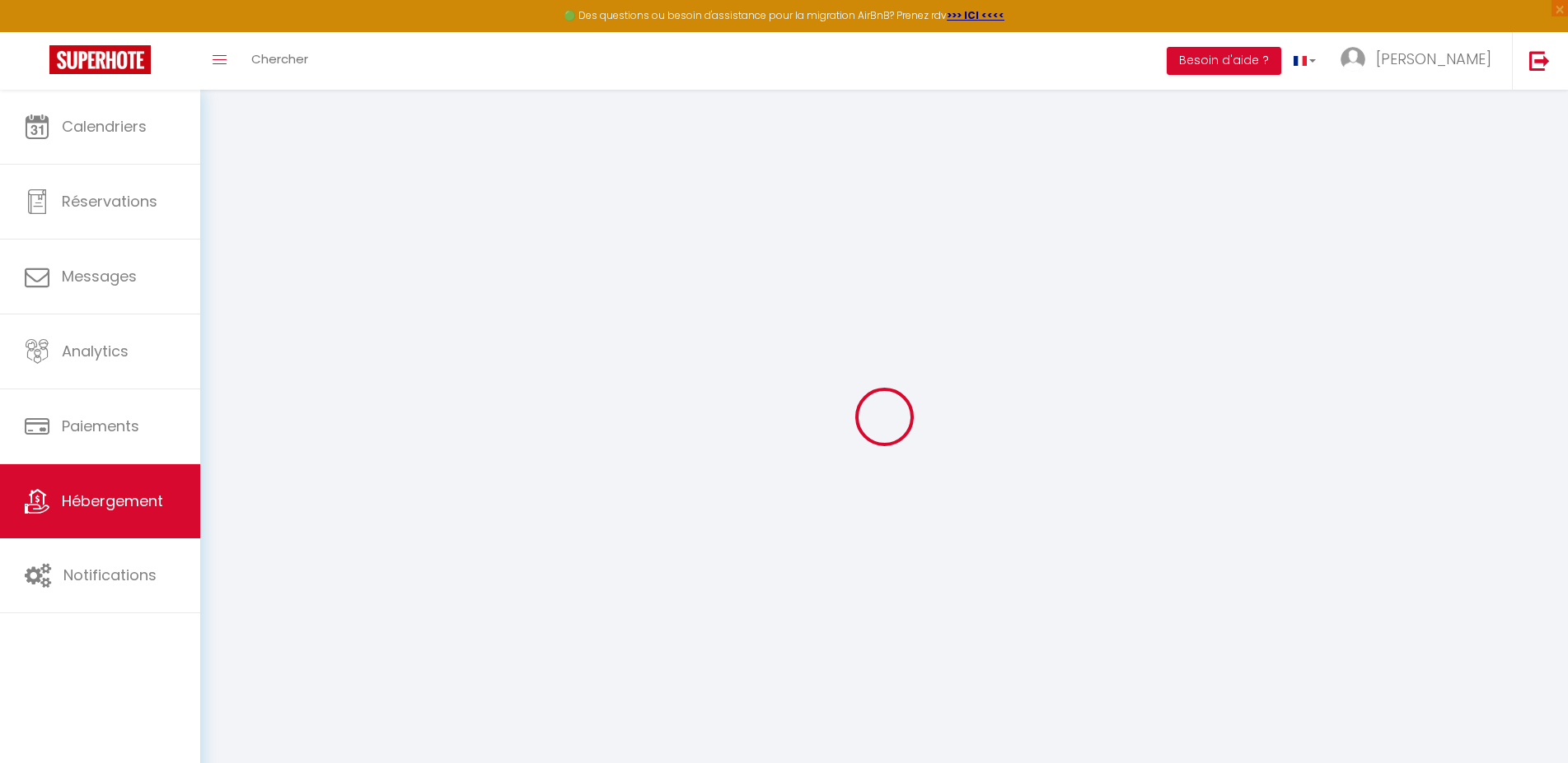
select select
checkbox input "false"
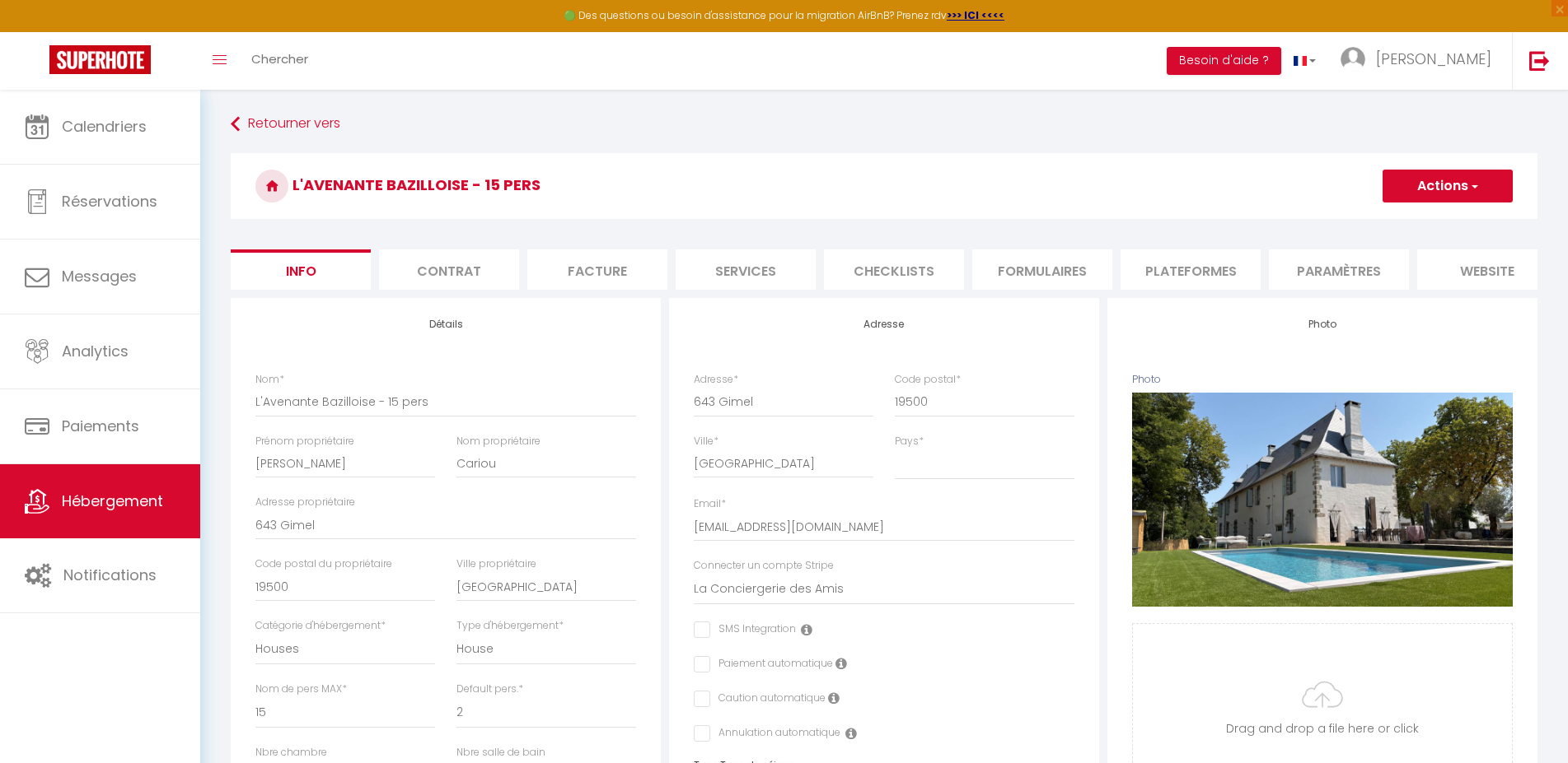
select select
checkbox input "false"
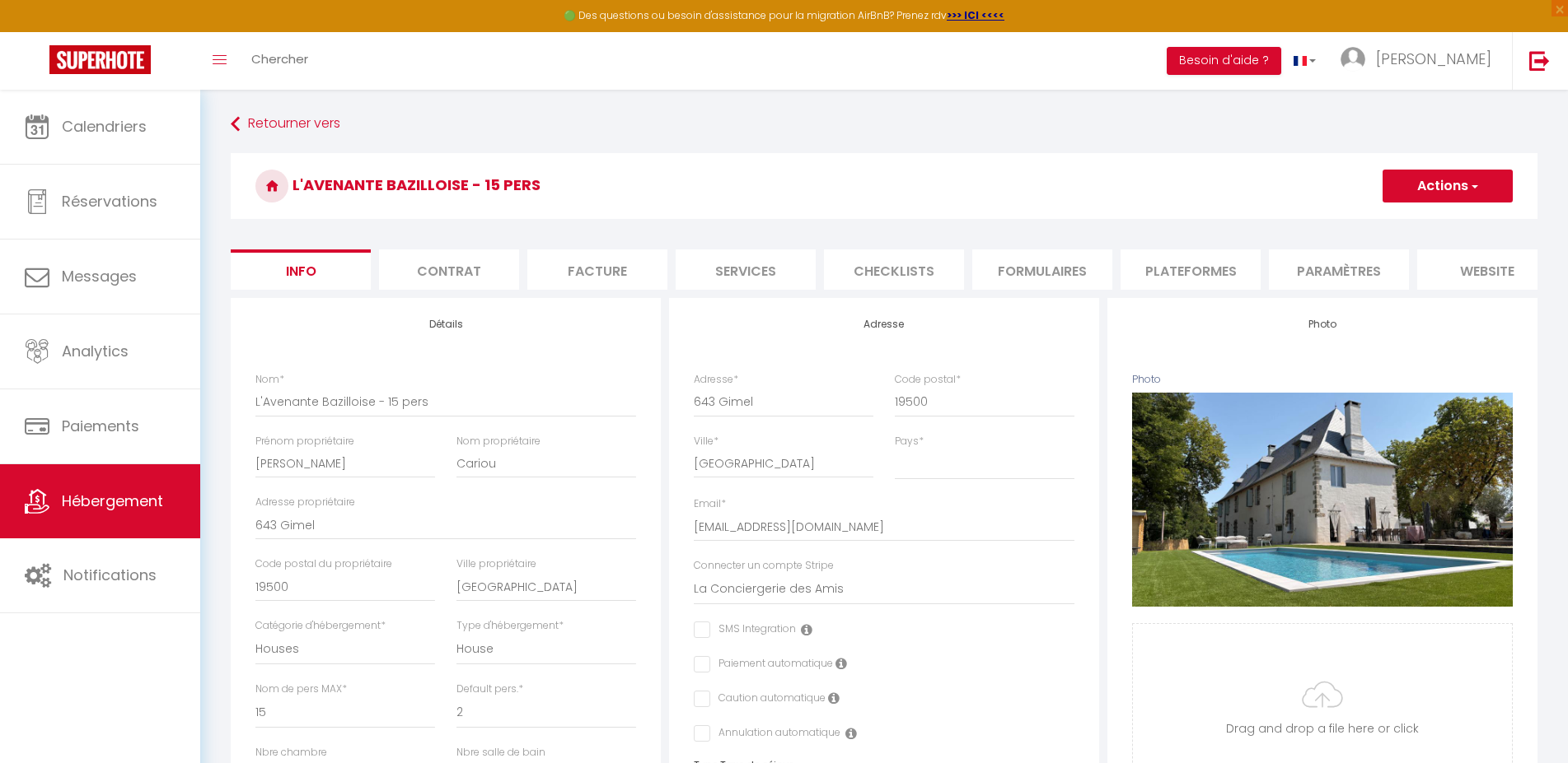
click at [441, 277] on li "Contrat" at bounding box center [448, 270] width 140 height 40
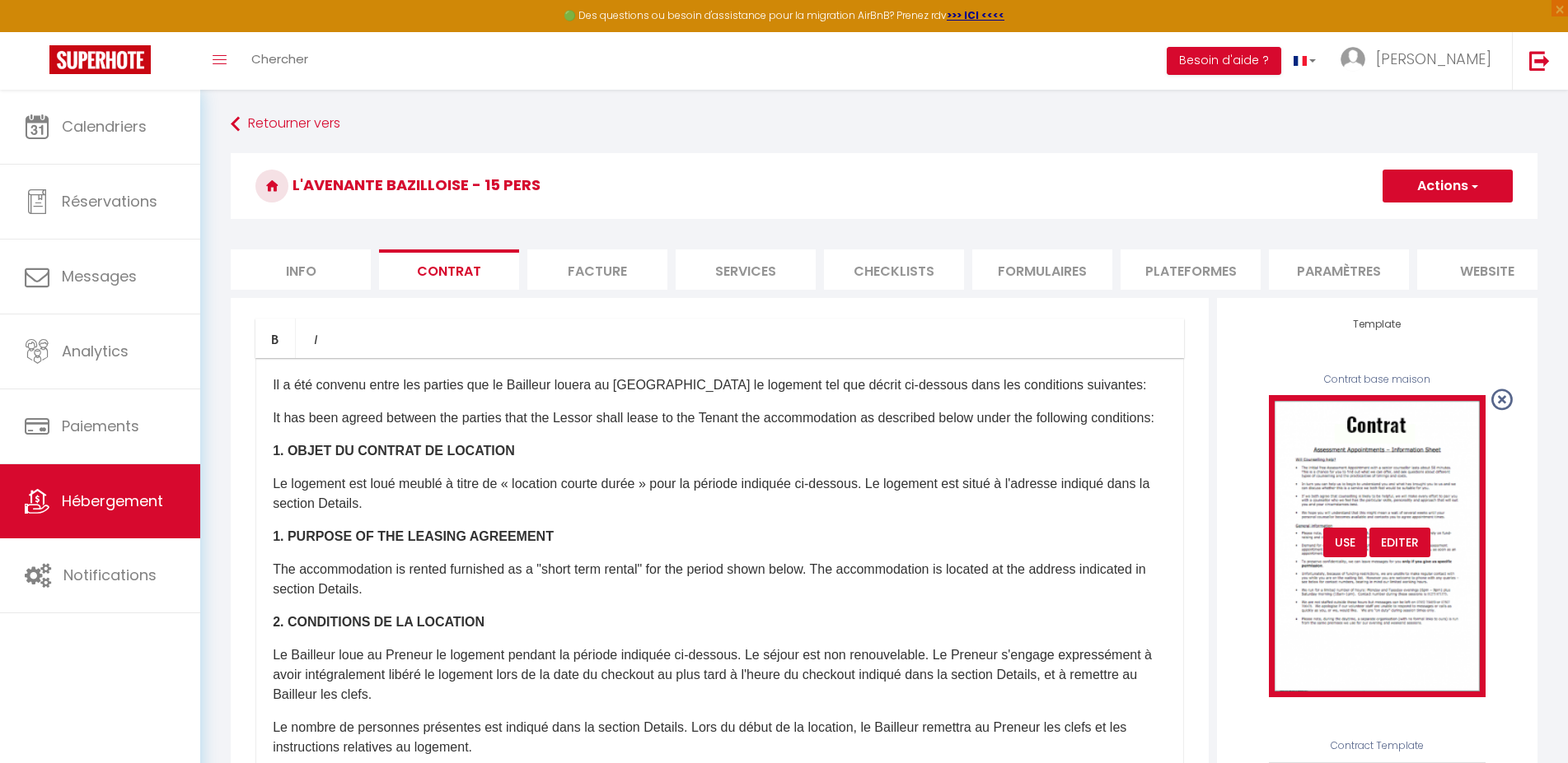
click at [1393, 558] on div "Editer" at bounding box center [1399, 543] width 61 height 30
type input "Contrat base maison"
click at [1400, 554] on div "Editer" at bounding box center [1399, 543] width 61 height 30
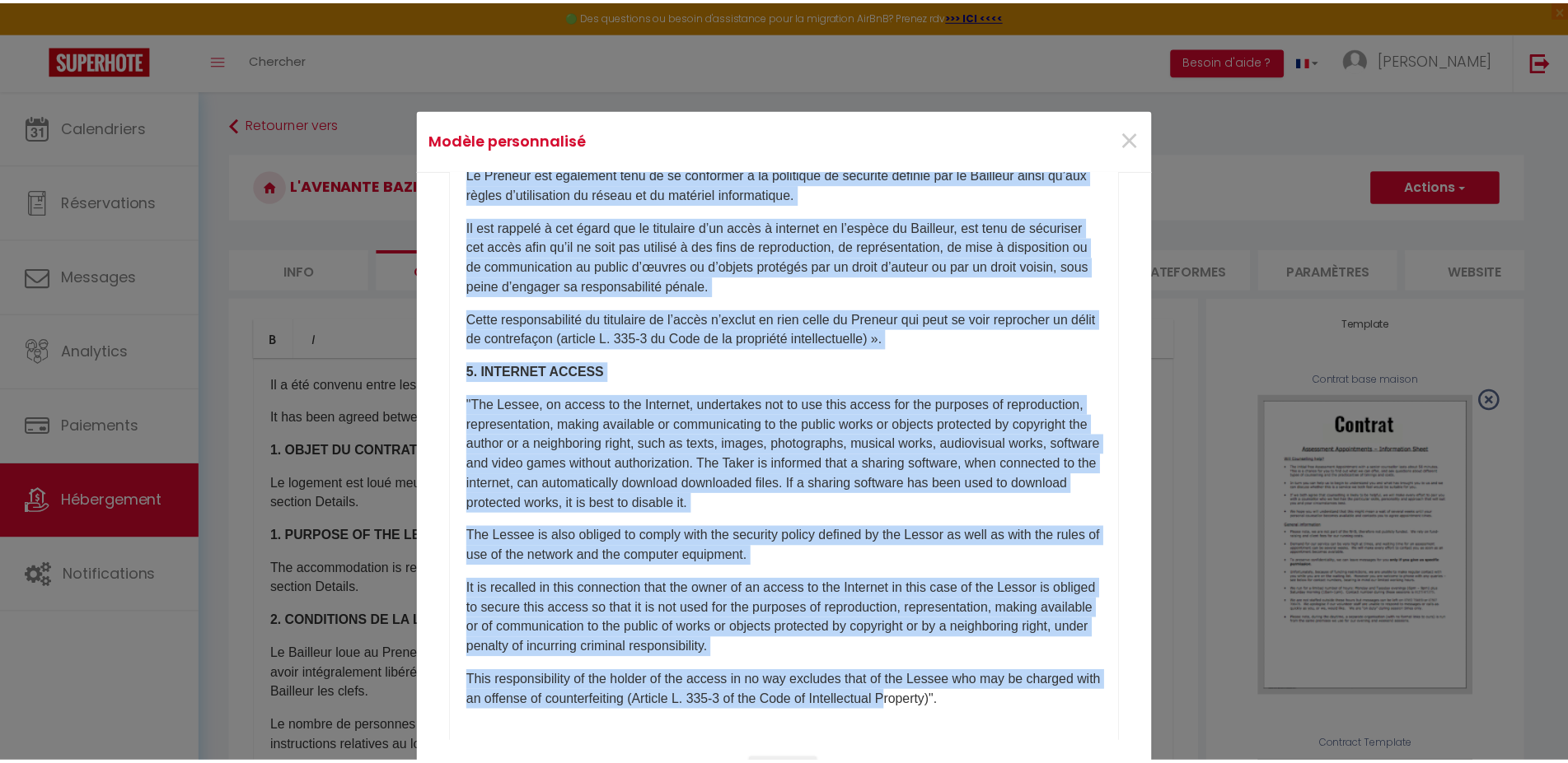
scroll to position [72, 0]
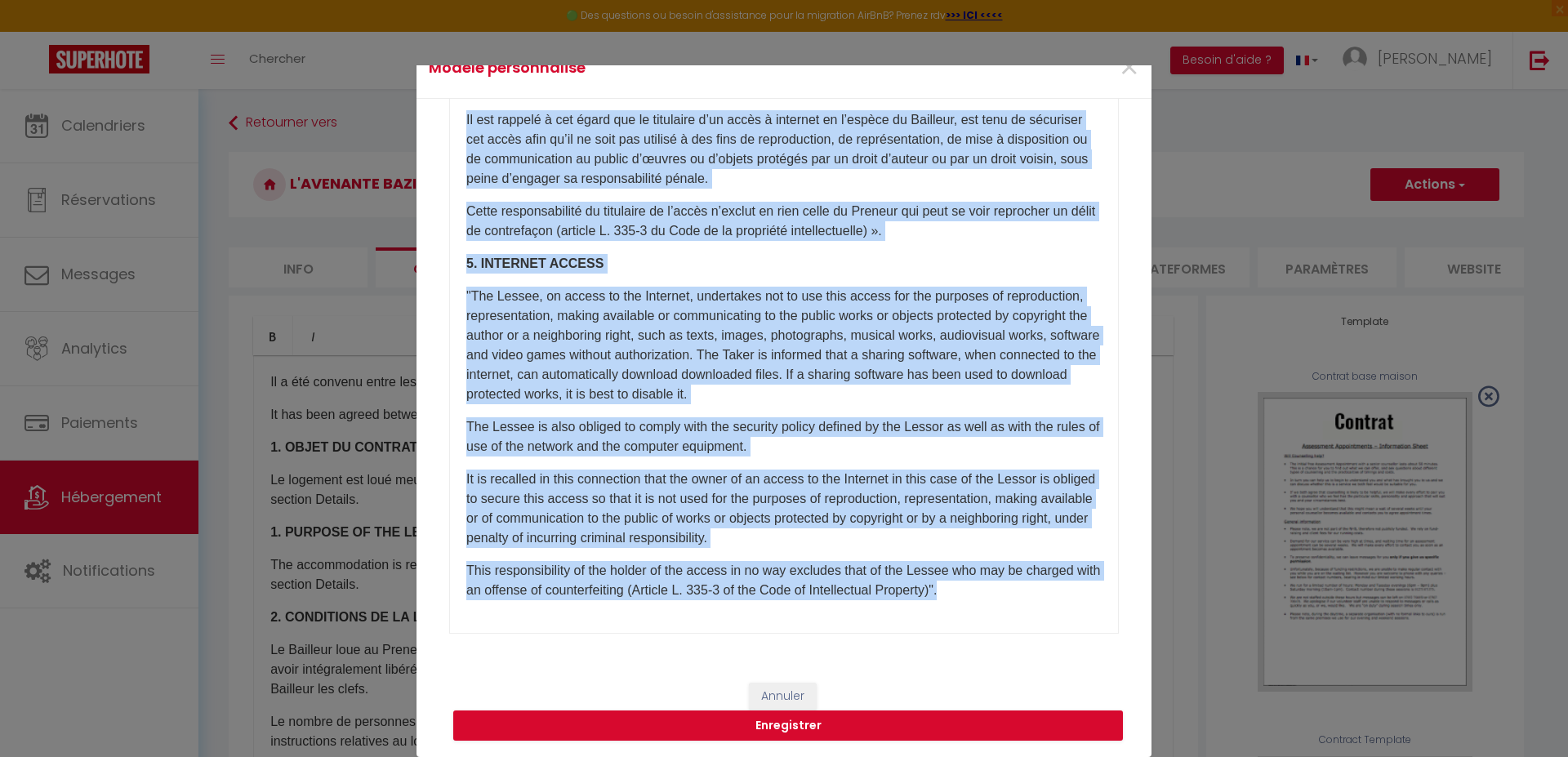
drag, startPoint x: 454, startPoint y: 294, endPoint x: 1058, endPoint y: 598, distance: 676.2
click at [1058, 598] on div "​Il a été convenu entre les parties que le Bailleur louera au [GEOGRAPHIC_DATA]…" at bounding box center [784, 307] width 670 height 653
copy div "​Lo i dol sitamet conse adi elitsed doe te Incididu utlabo et Doloremag al enim…"
click at [1123, 73] on span "×" at bounding box center [1128, 68] width 20 height 49
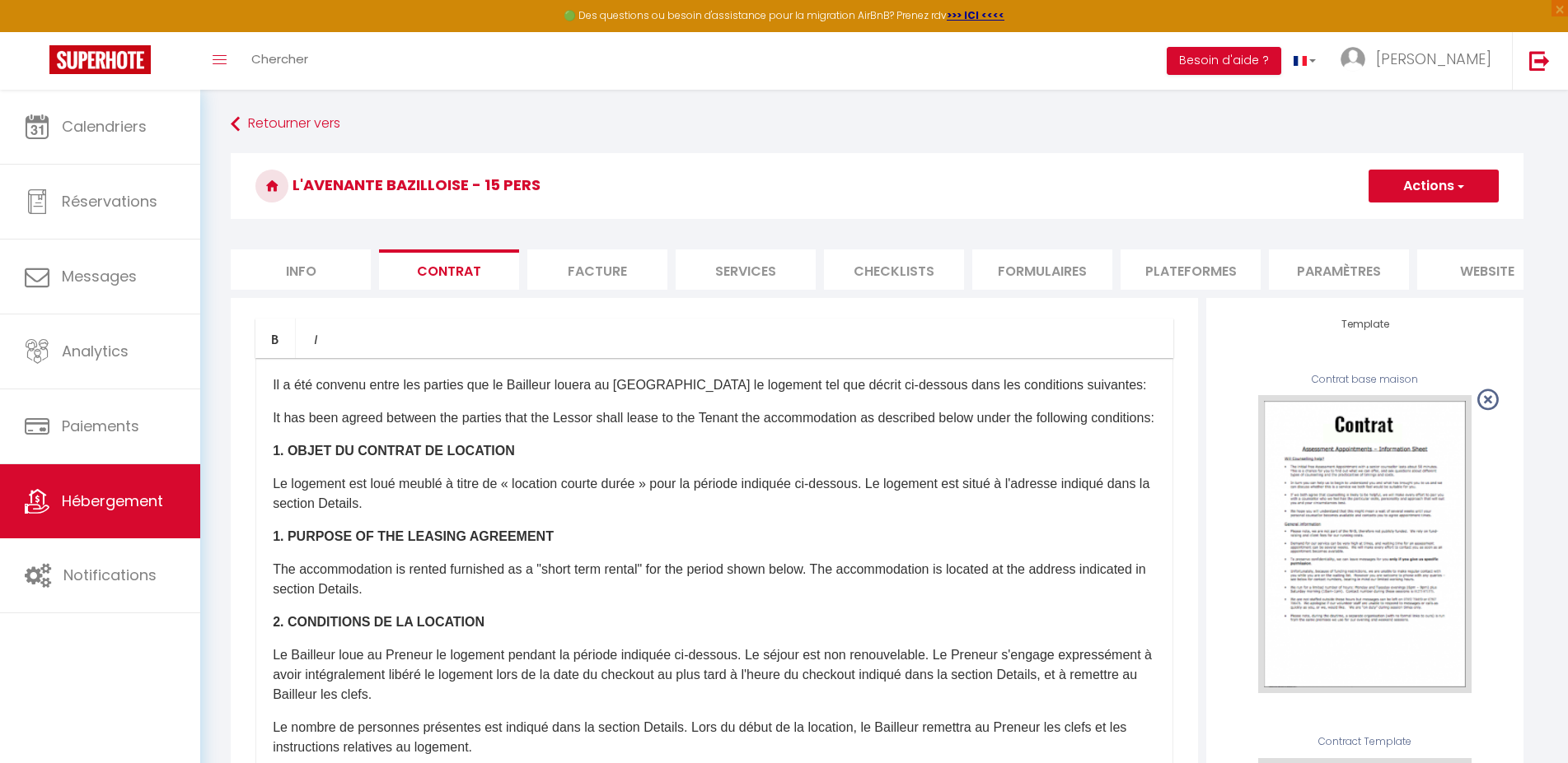
scroll to position [0, 0]
click at [1278, 363] on div "Template Contrat base maison USE Editer Contract Template USE" at bounding box center [1377, 691] width 321 height 787
click at [1477, 190] on span "button" at bounding box center [1473, 186] width 11 height 17
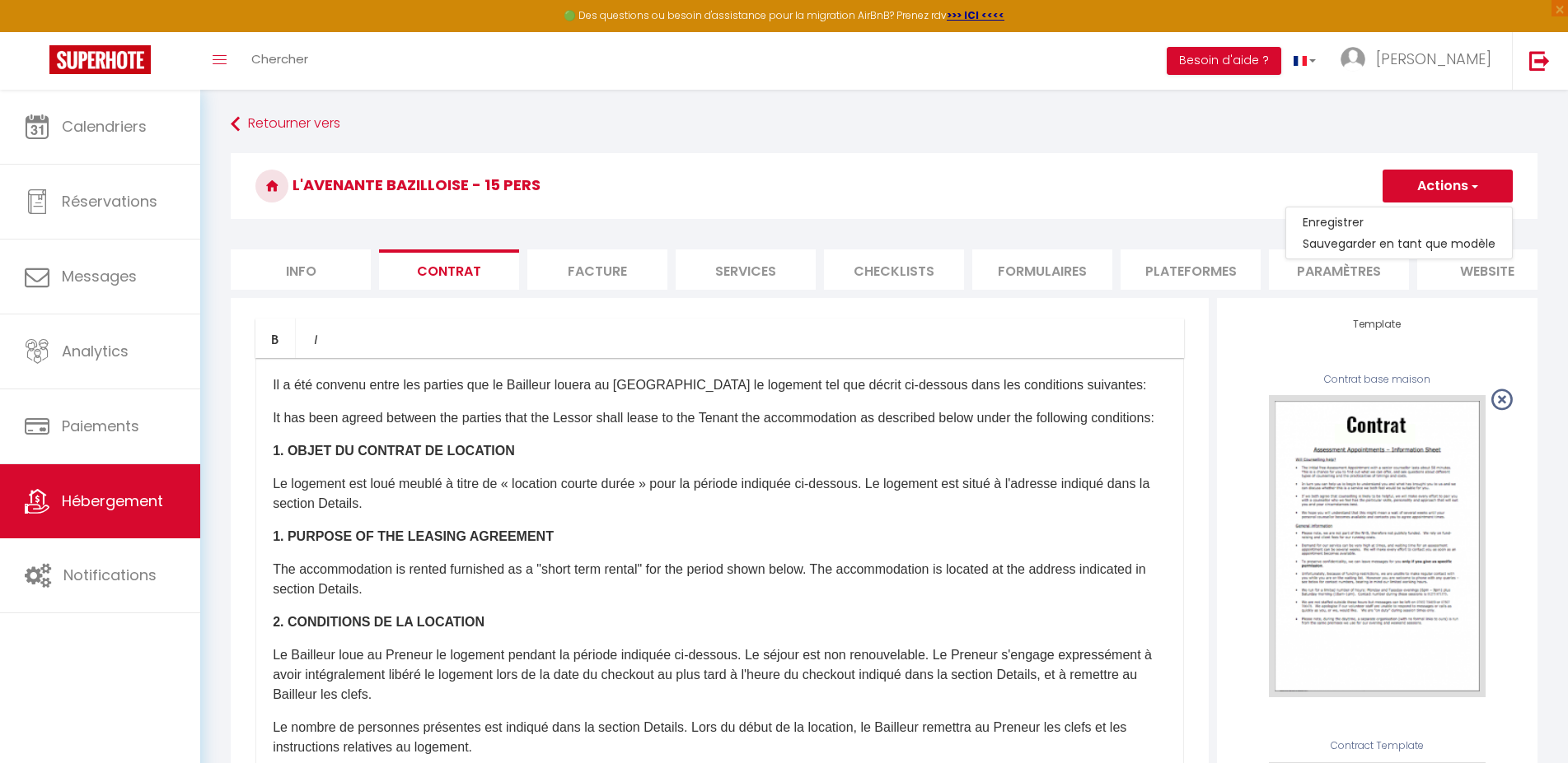
click at [1243, 369] on div "Template Contrat base maison USE Editer Contract Template USE" at bounding box center [1377, 691] width 321 height 787
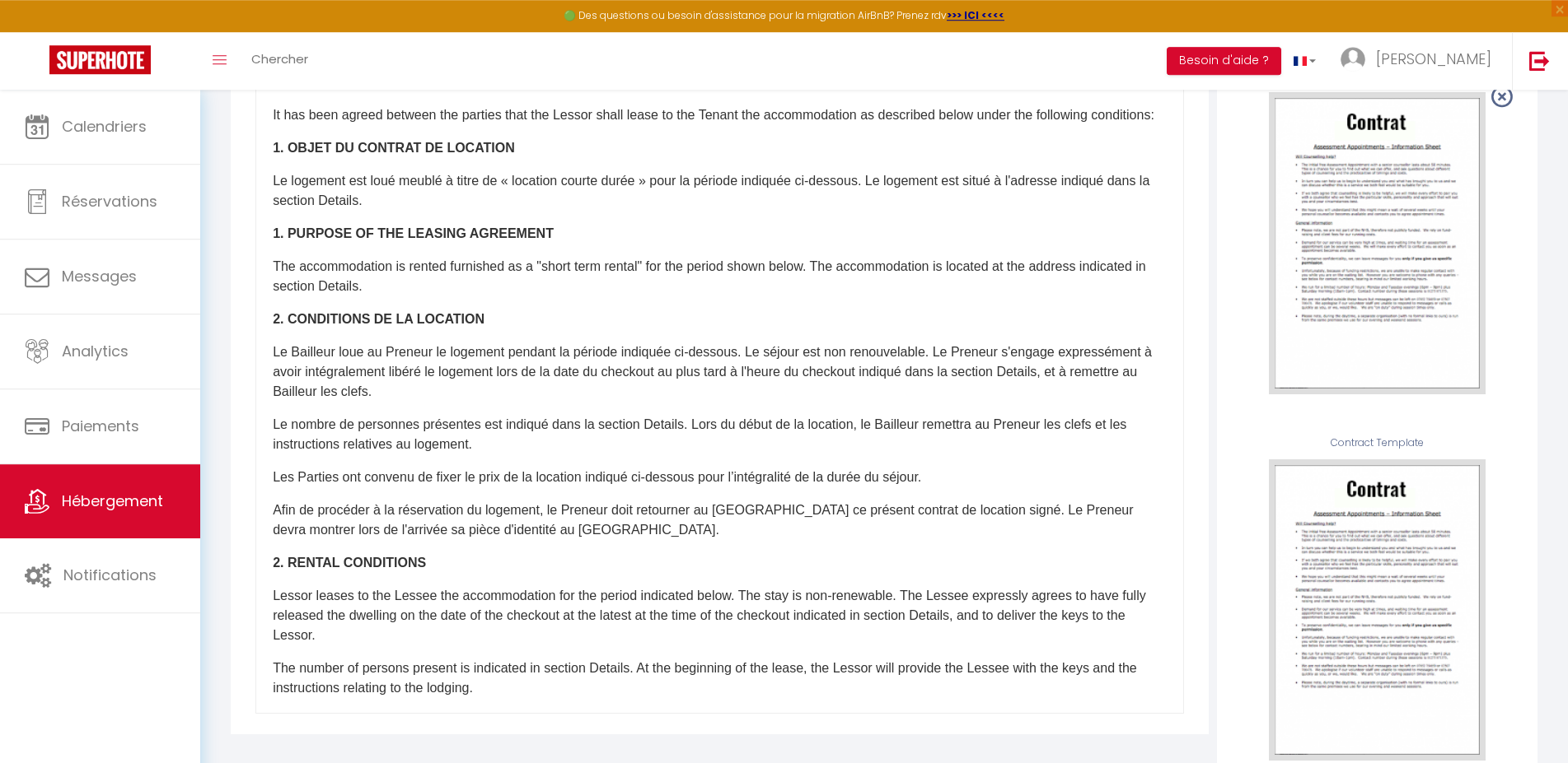
scroll to position [378, 0]
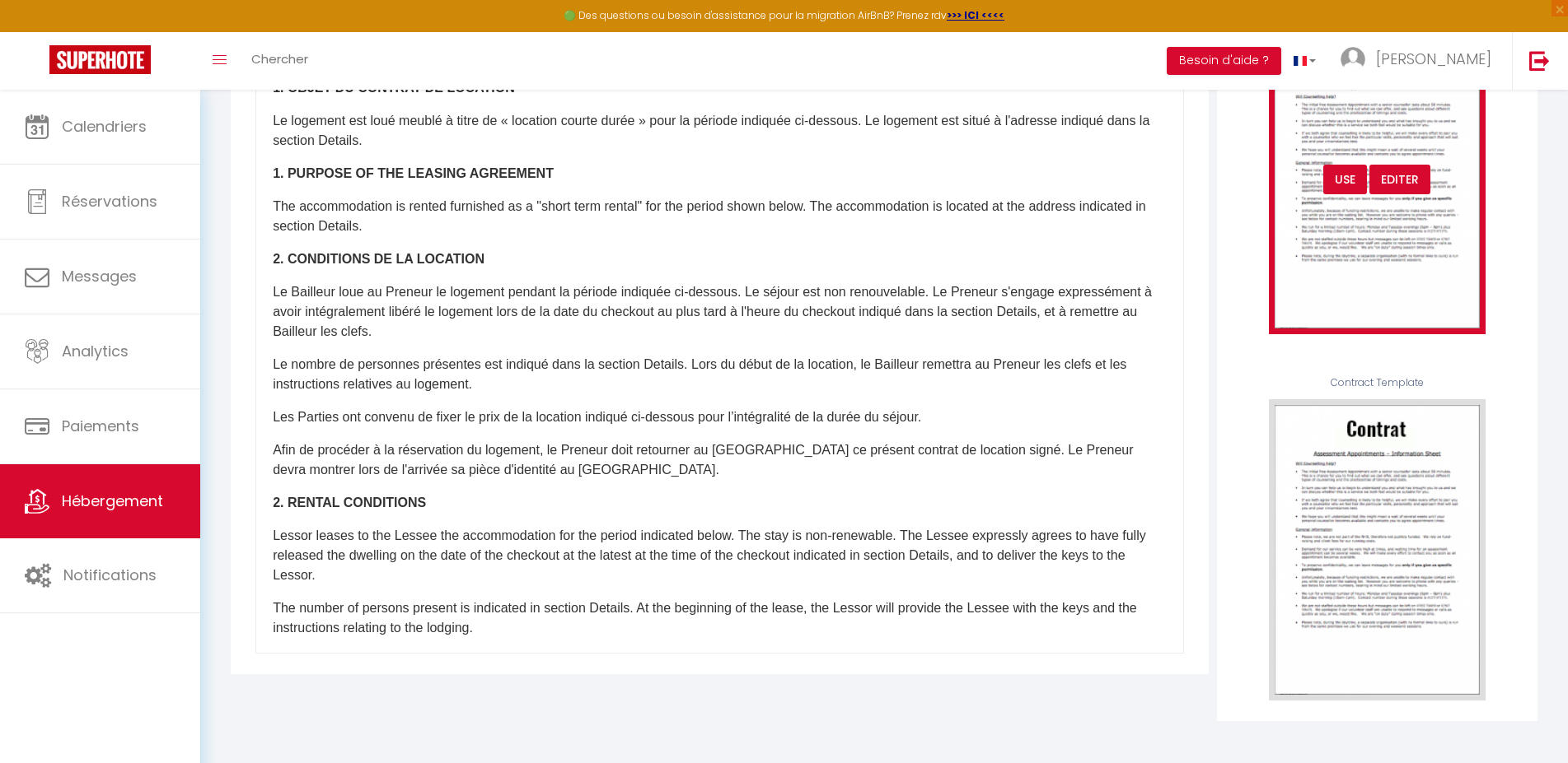
click at [1360, 241] on img at bounding box center [1377, 184] width 217 height 302
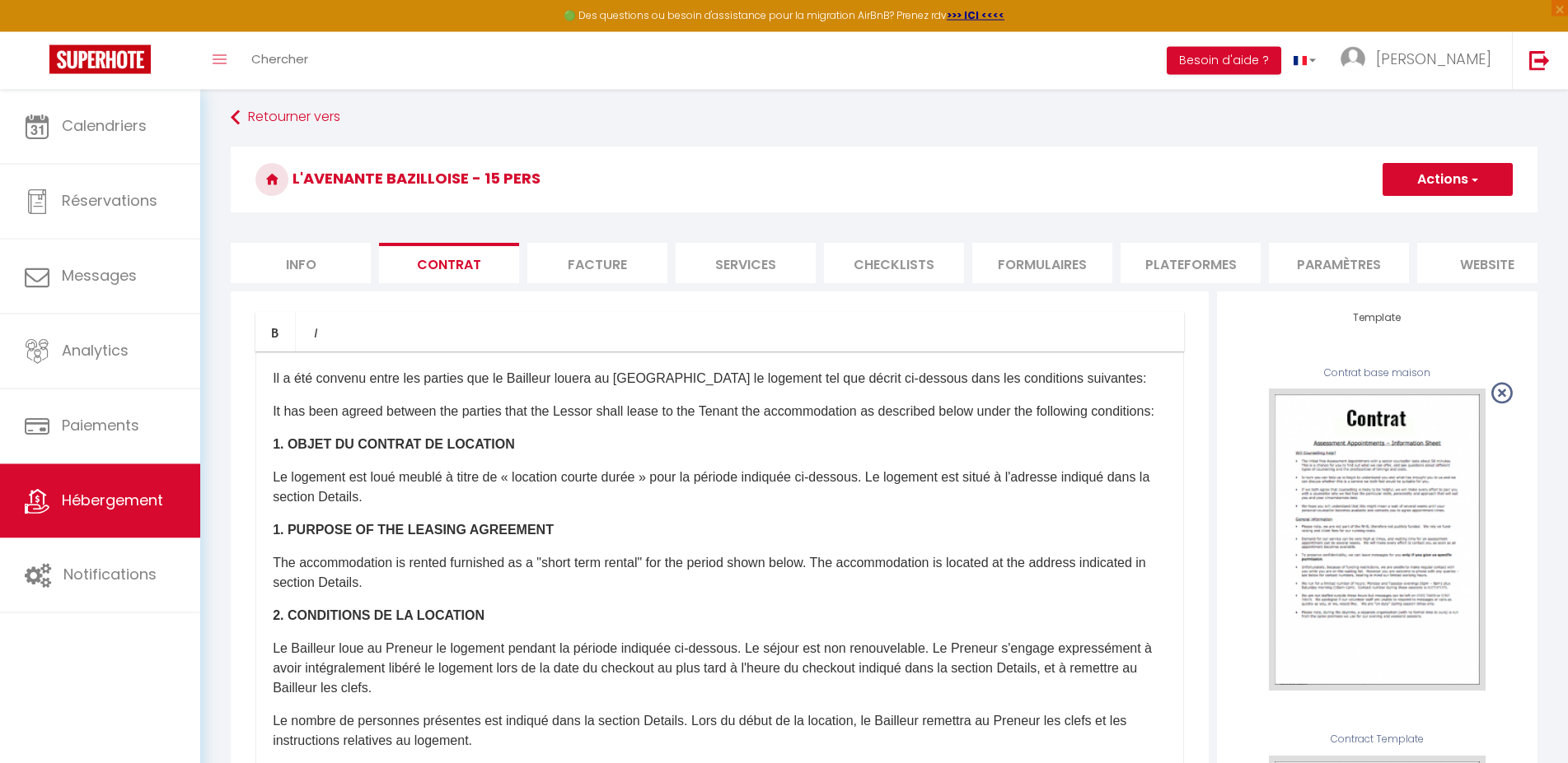
scroll to position [0, 0]
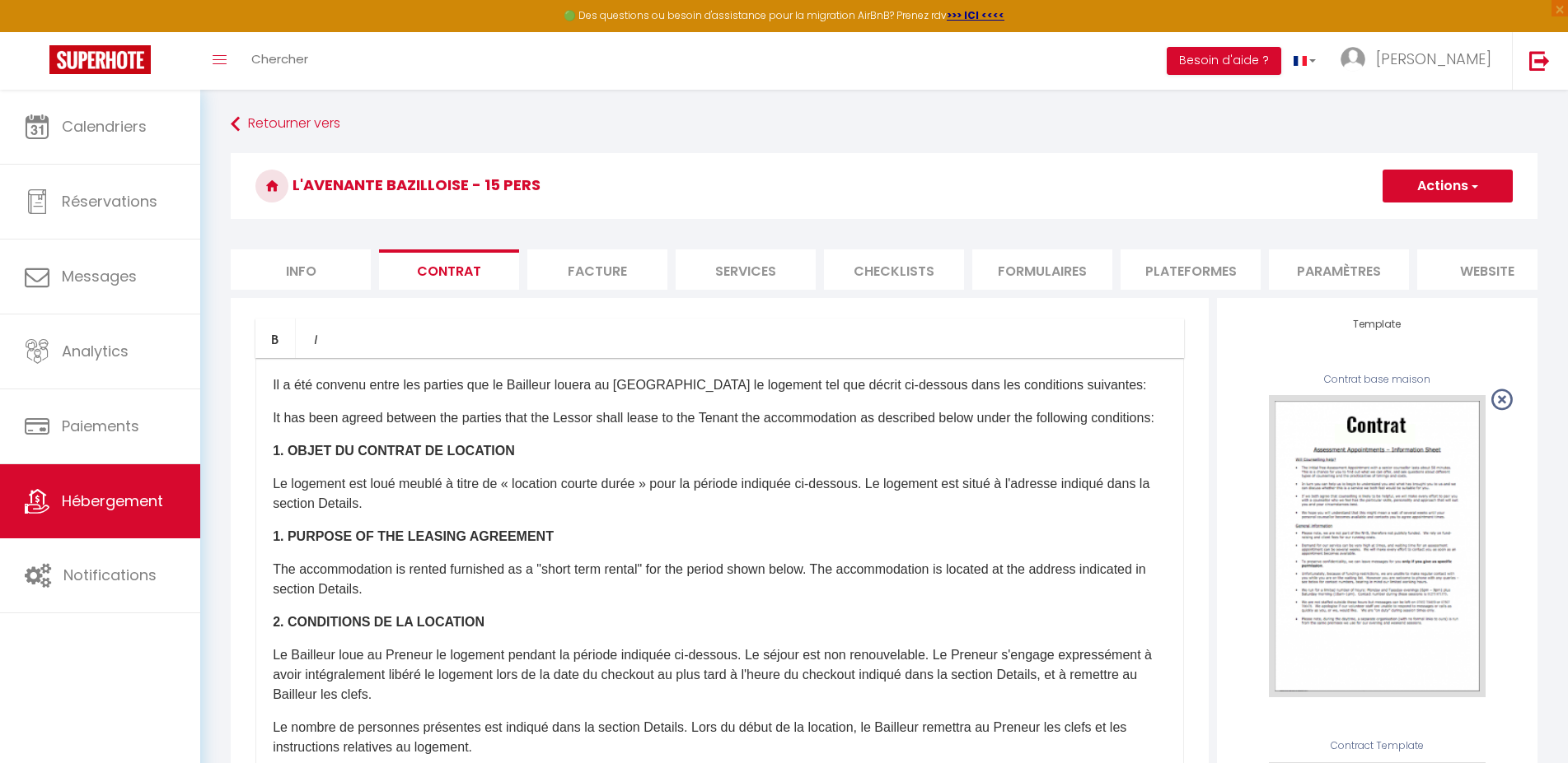
click at [1478, 184] on button "Actions" at bounding box center [1448, 186] width 130 height 33
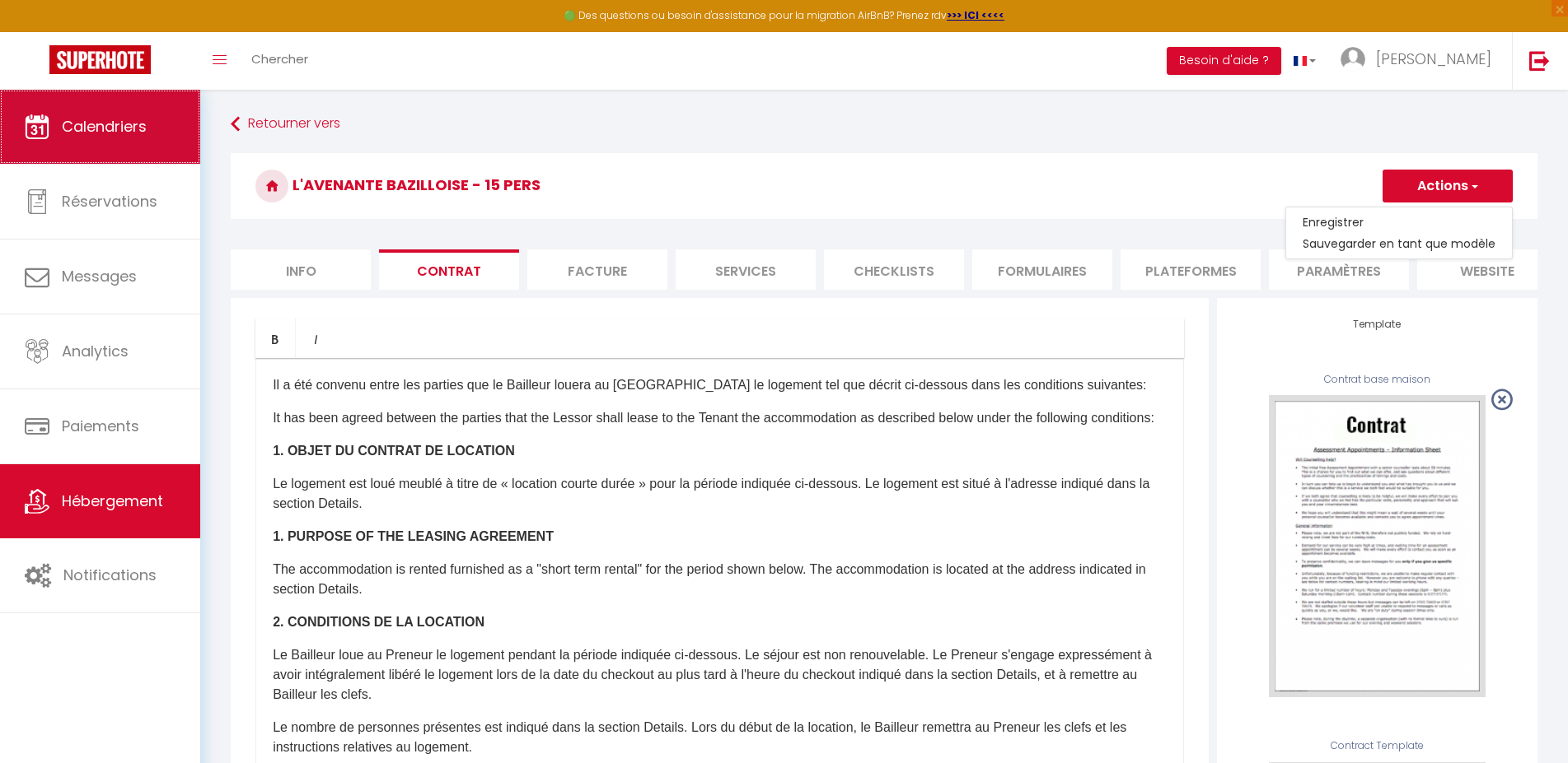
click at [102, 113] on link "Calendriers" at bounding box center [100, 126] width 200 height 74
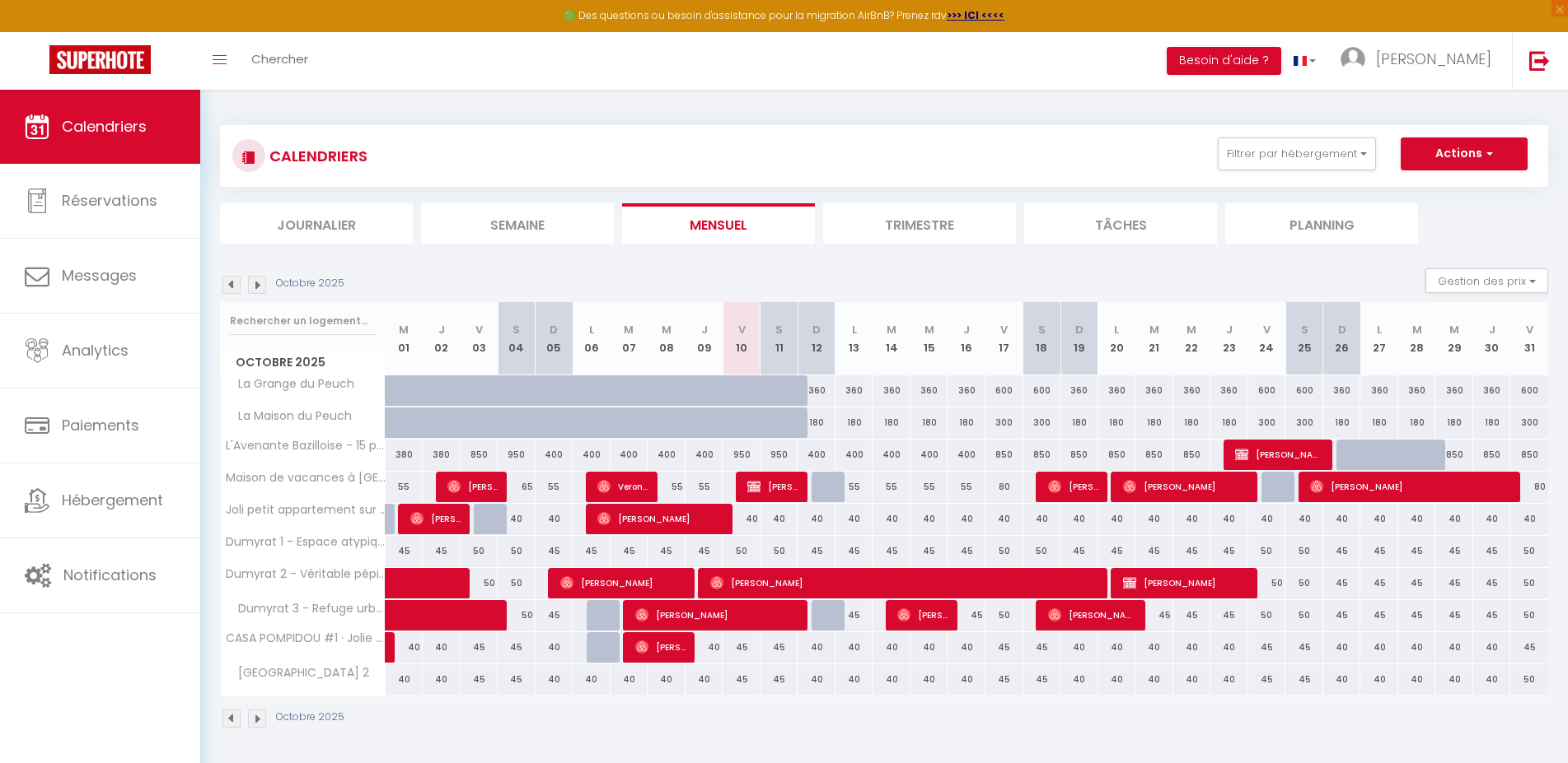
click at [1271, 450] on span "[PERSON_NAME] de Saint Victor" at bounding box center [1279, 455] width 88 height 32
select select "OK"
select select "KO"
select select "0"
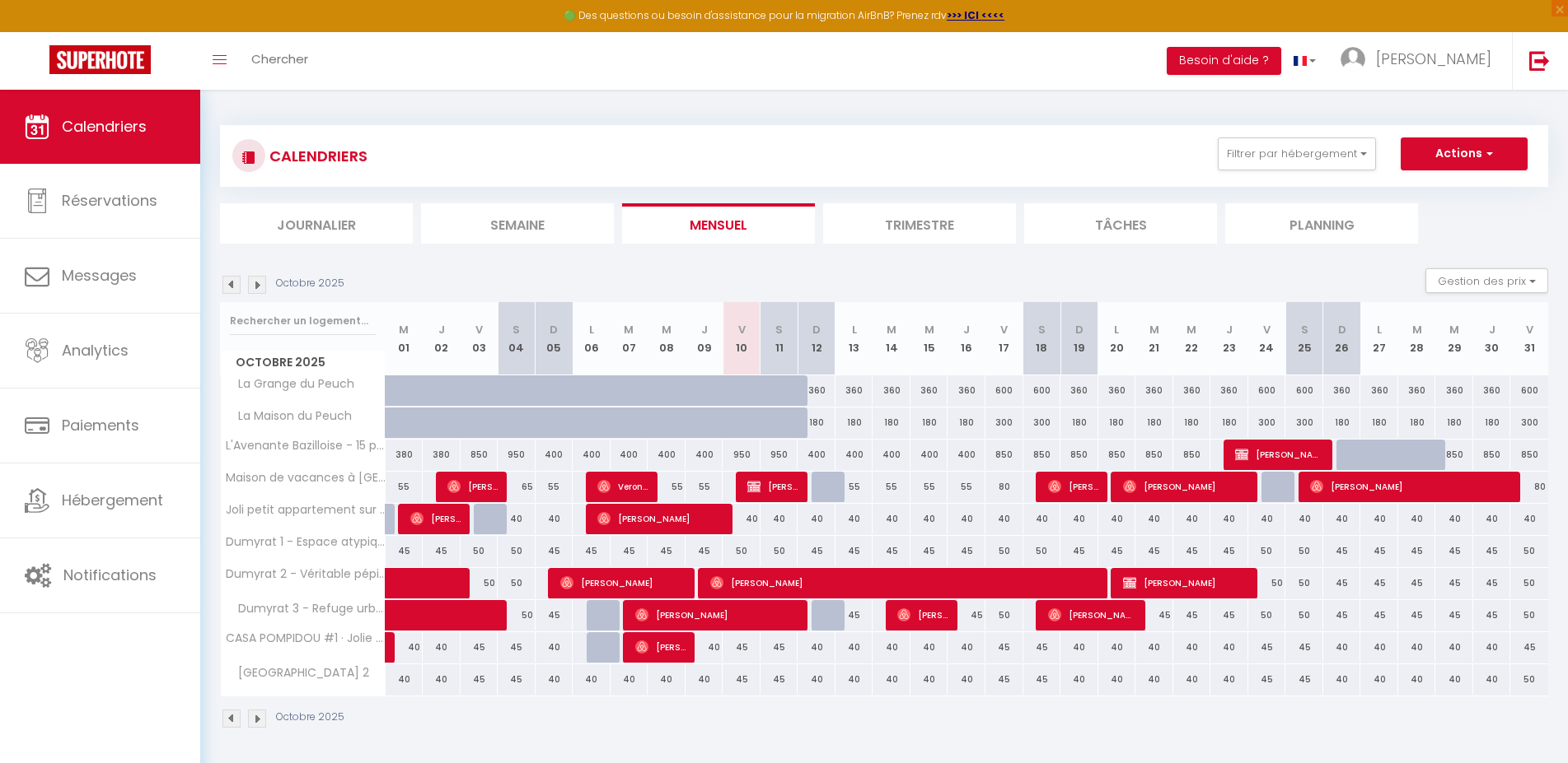
select select "1"
select select
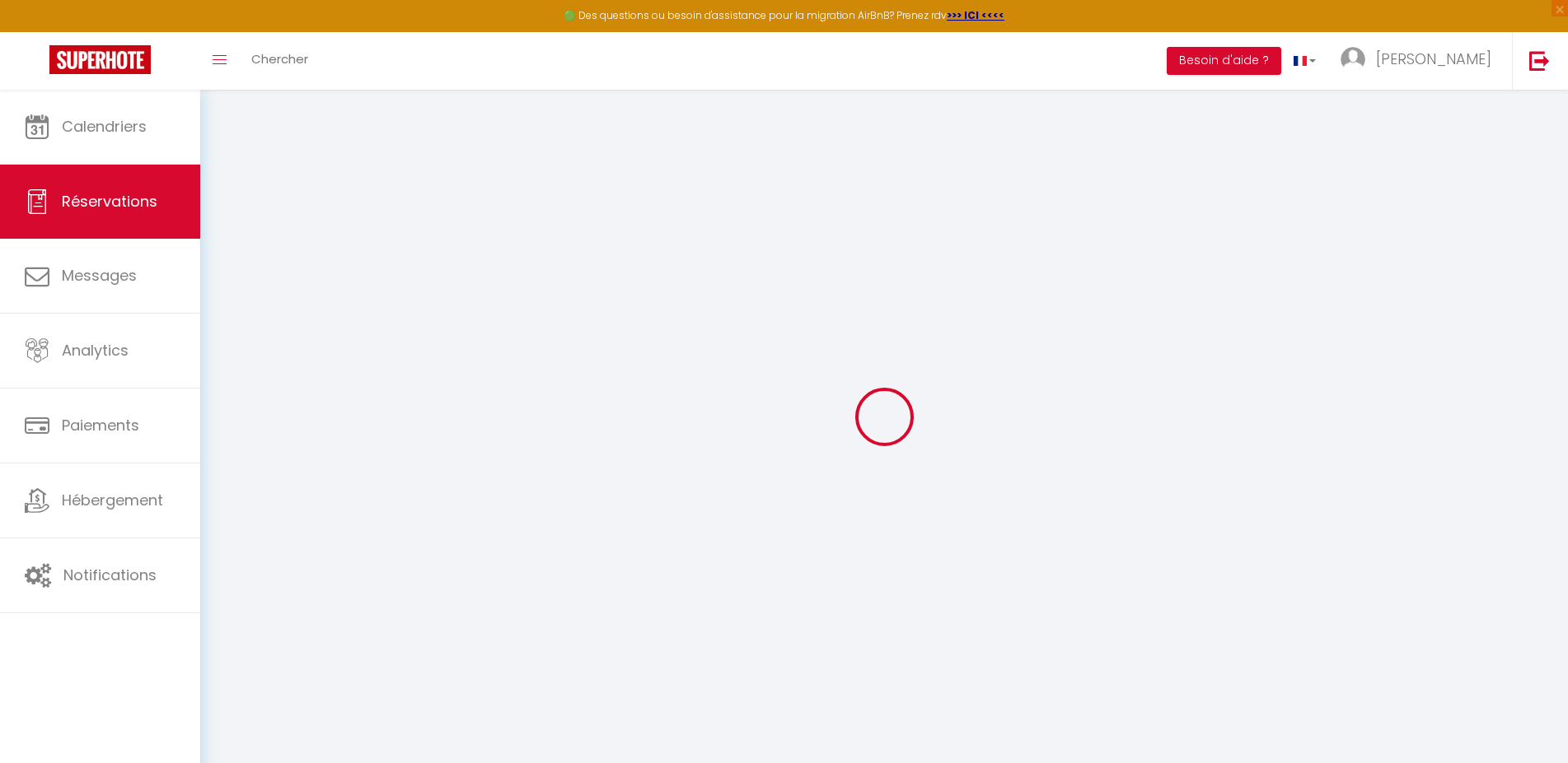
select select
checkbox input "false"
select select
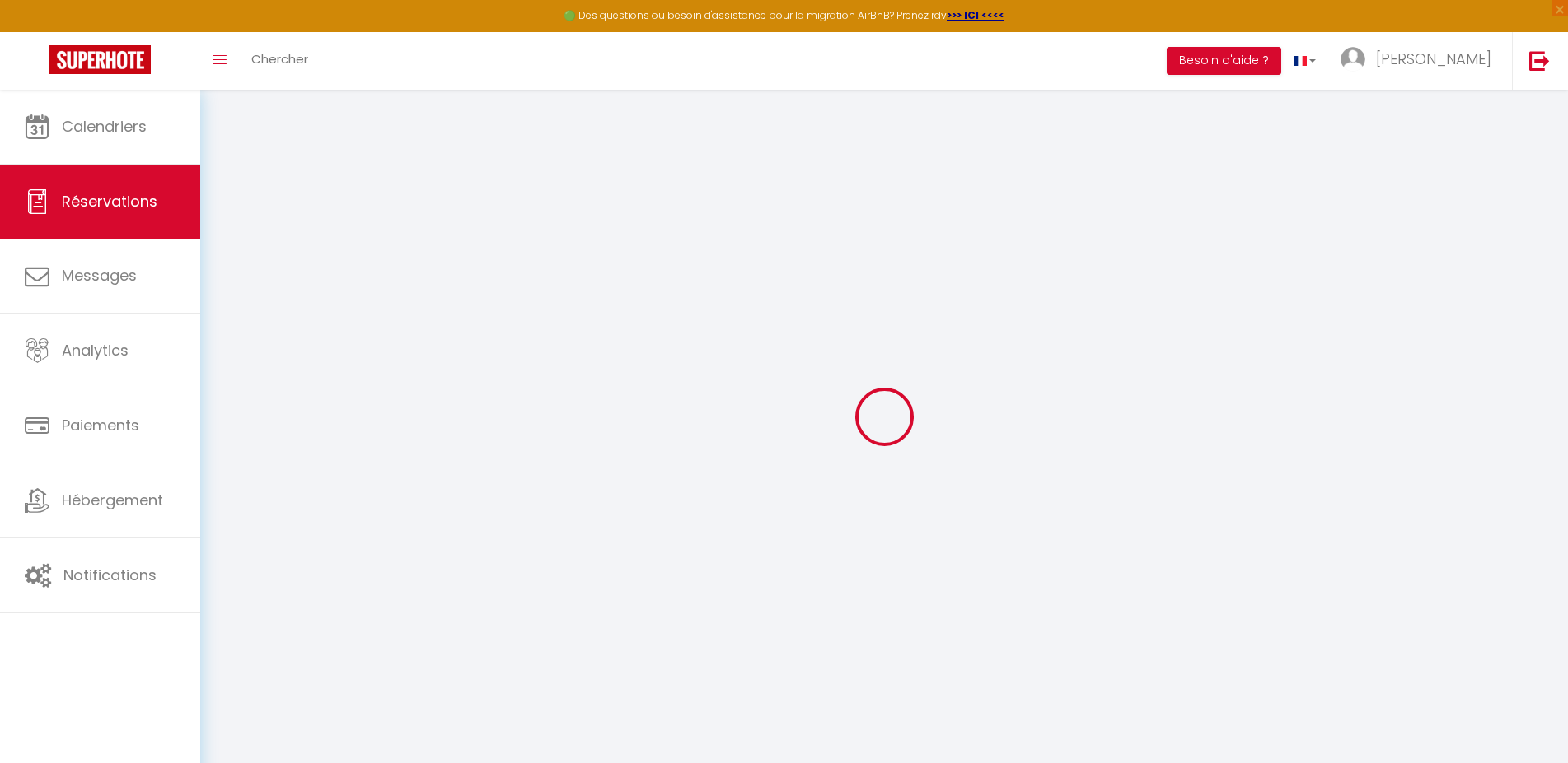
checkbox input "false"
type textarea "Prévoir lit parapluie et chaise haute."
select select
checkbox input "false"
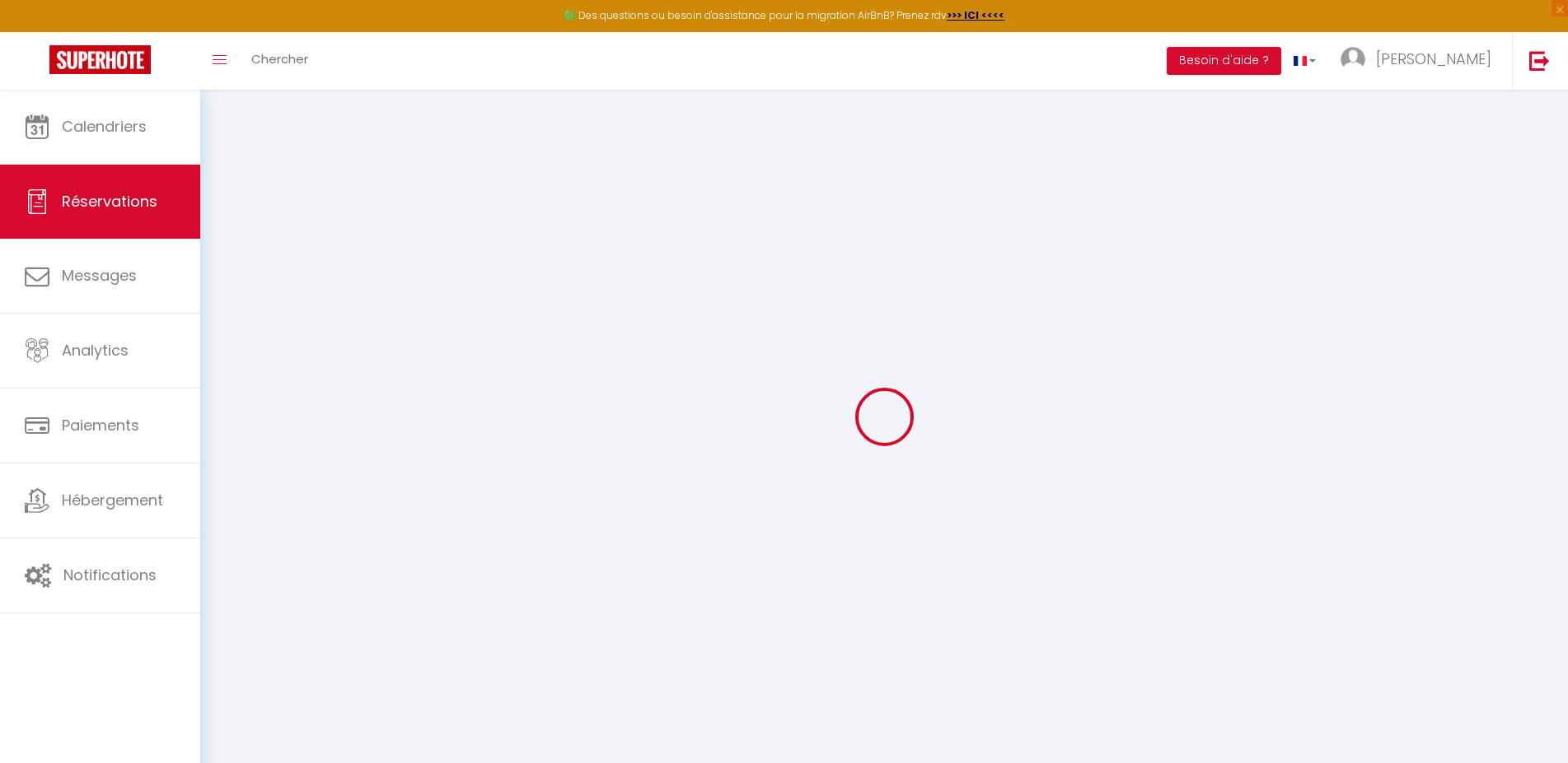
select select
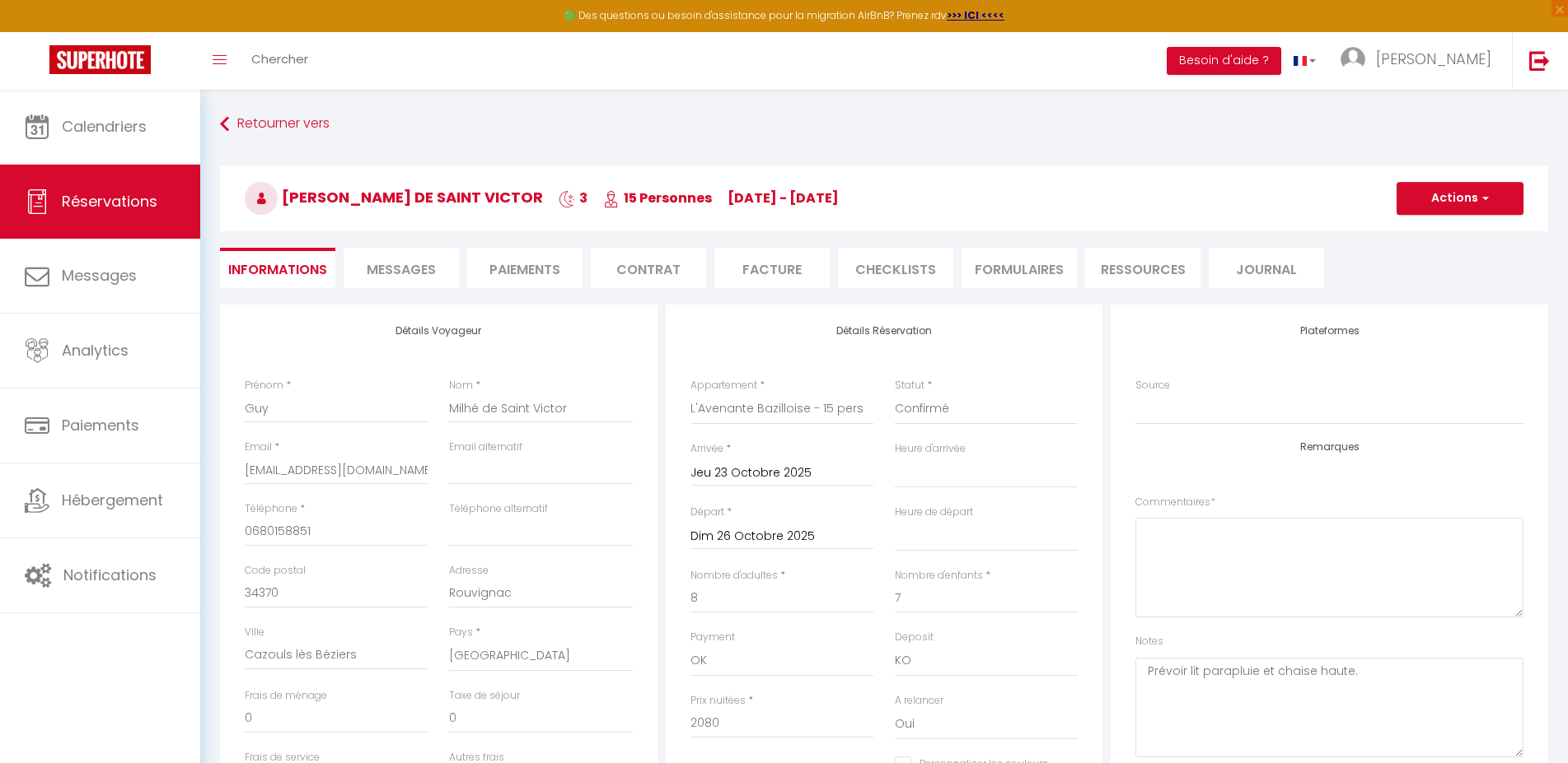
click at [656, 258] on li "Contrat" at bounding box center [647, 268] width 115 height 40
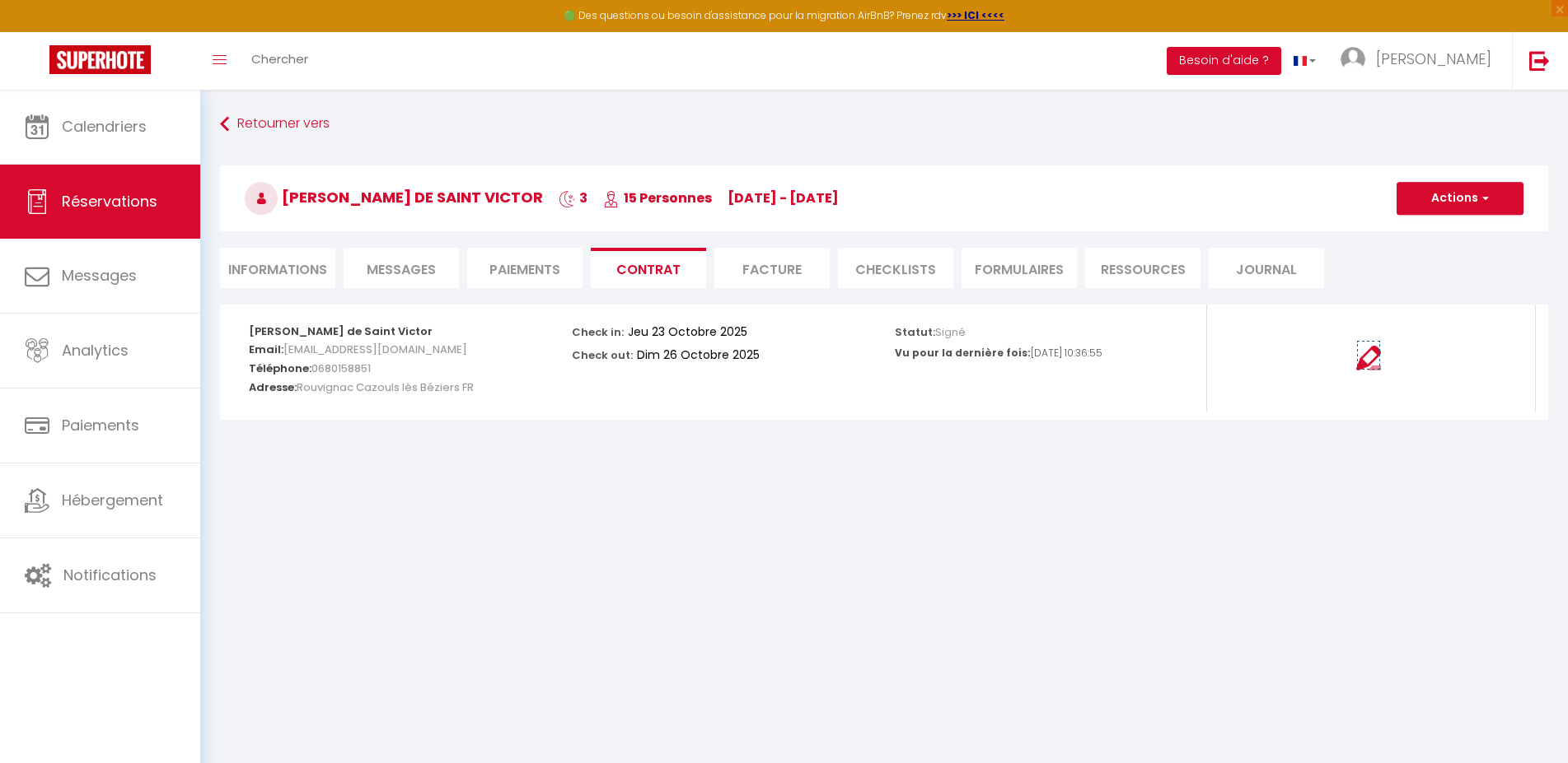
click at [1380, 363] on img at bounding box center [1369, 358] width 25 height 25
click at [1485, 196] on span "button" at bounding box center [1482, 198] width 10 height 15
click at [1419, 234] on link "Voir le contrat" at bounding box center [1448, 234] width 139 height 21
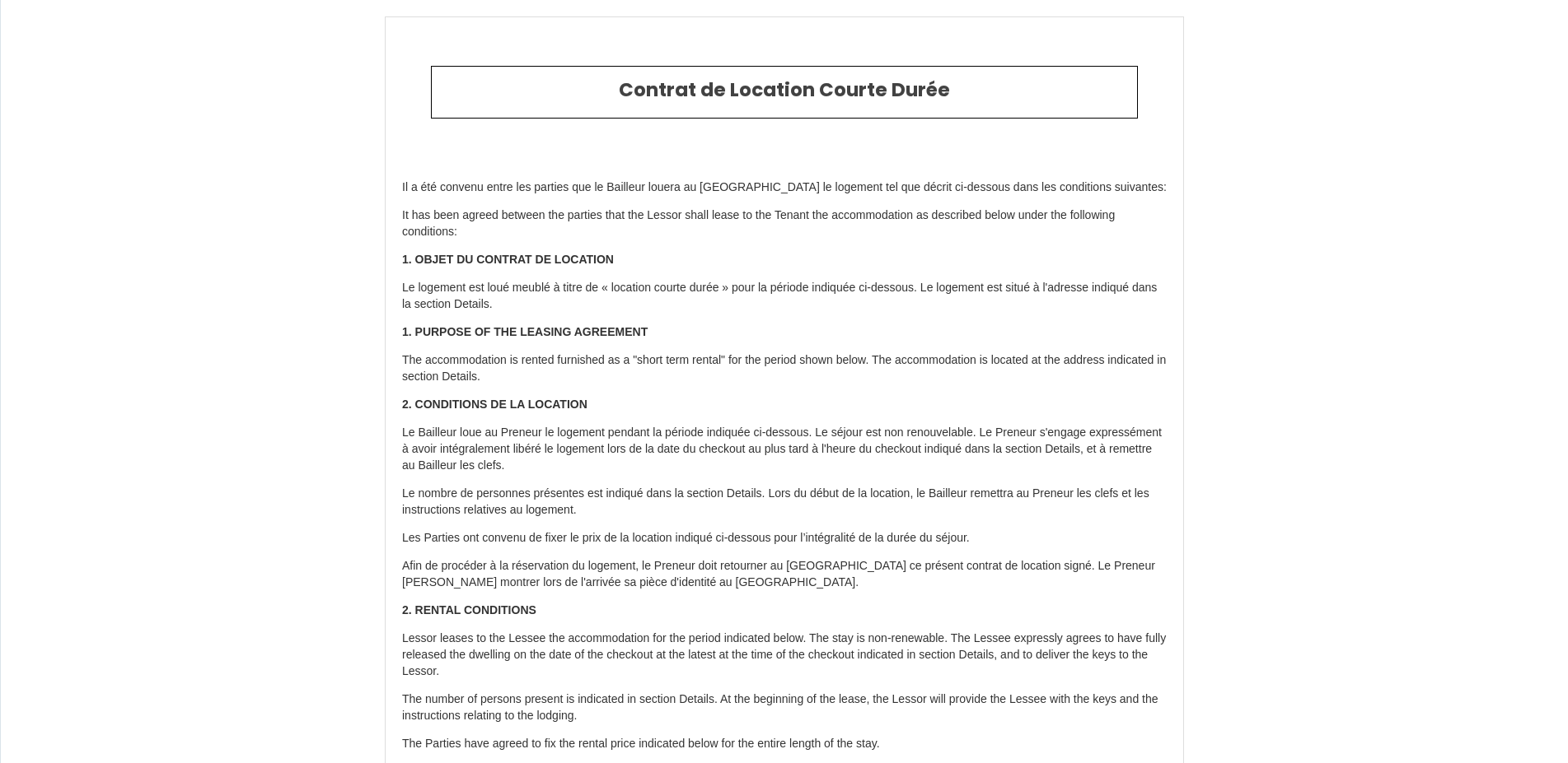
scroll to position [3091, 0]
click at [832, 87] on h2 "Contrat de Location Courte Durée" at bounding box center [784, 90] width 681 height 23
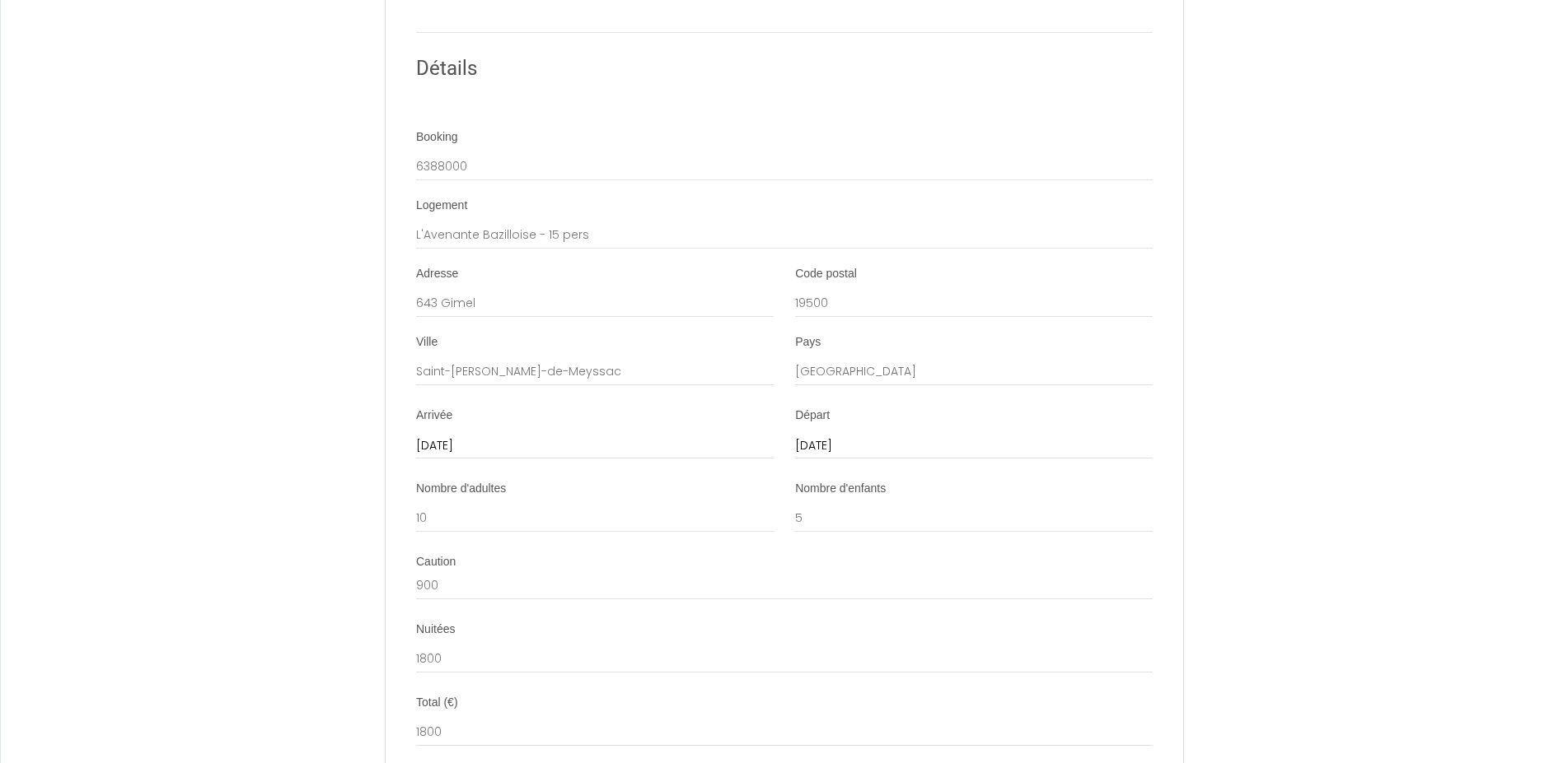
scroll to position [1932, 0]
